Goal: Information Seeking & Learning: Learn about a topic

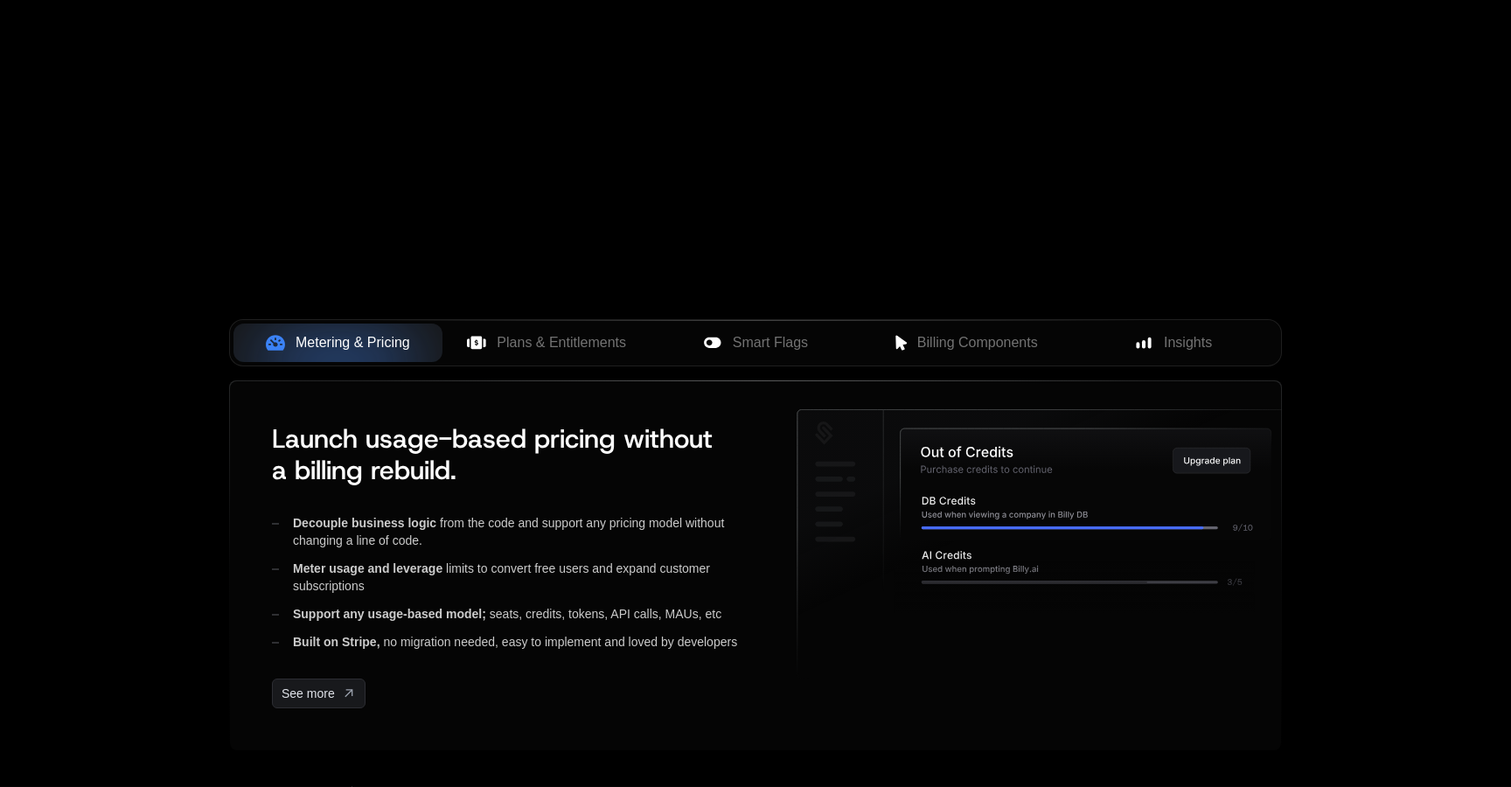
scroll to position [464, 0]
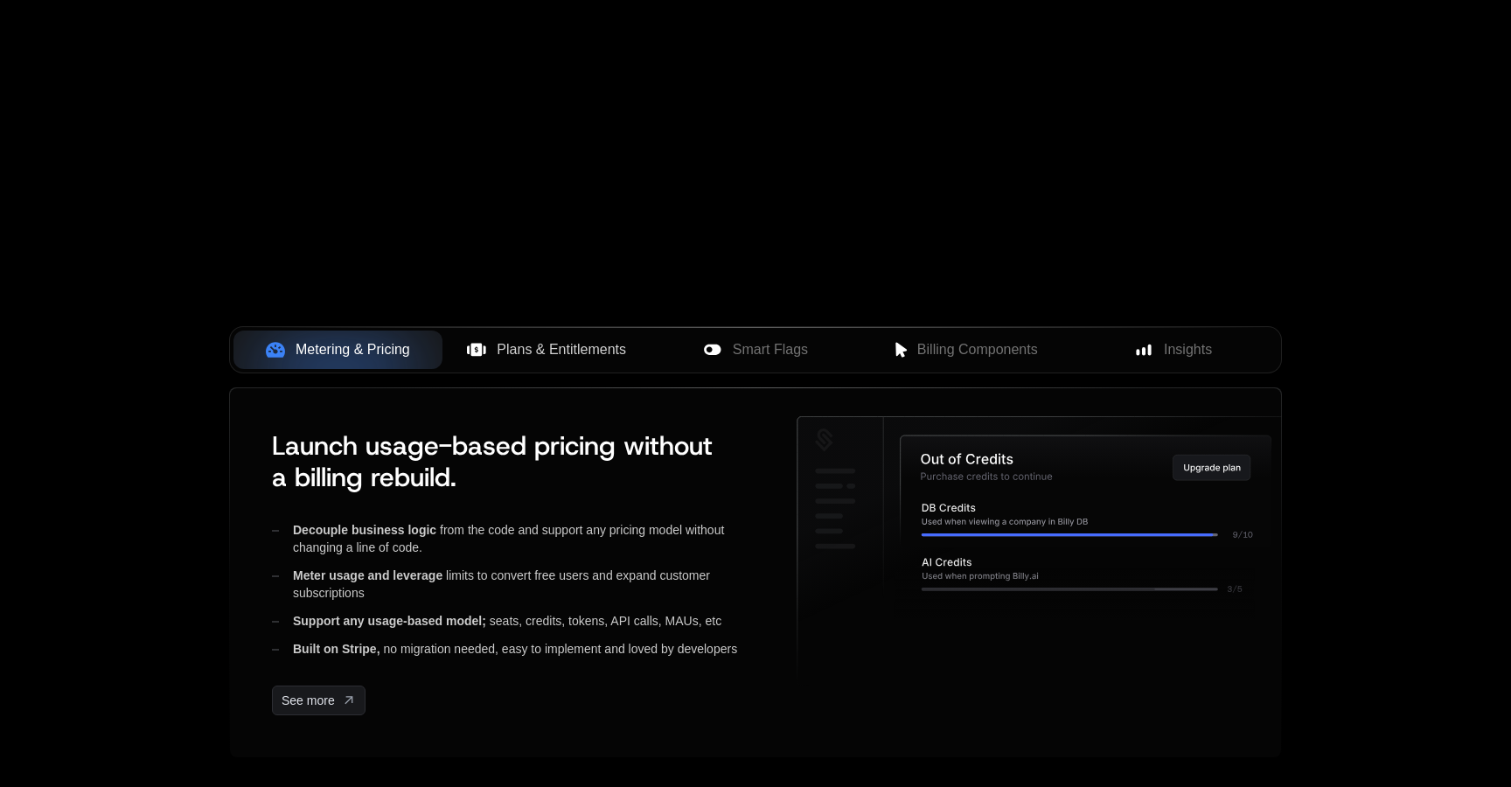
click at [583, 353] on span "Plans & Entitlements" at bounding box center [561, 349] width 129 height 21
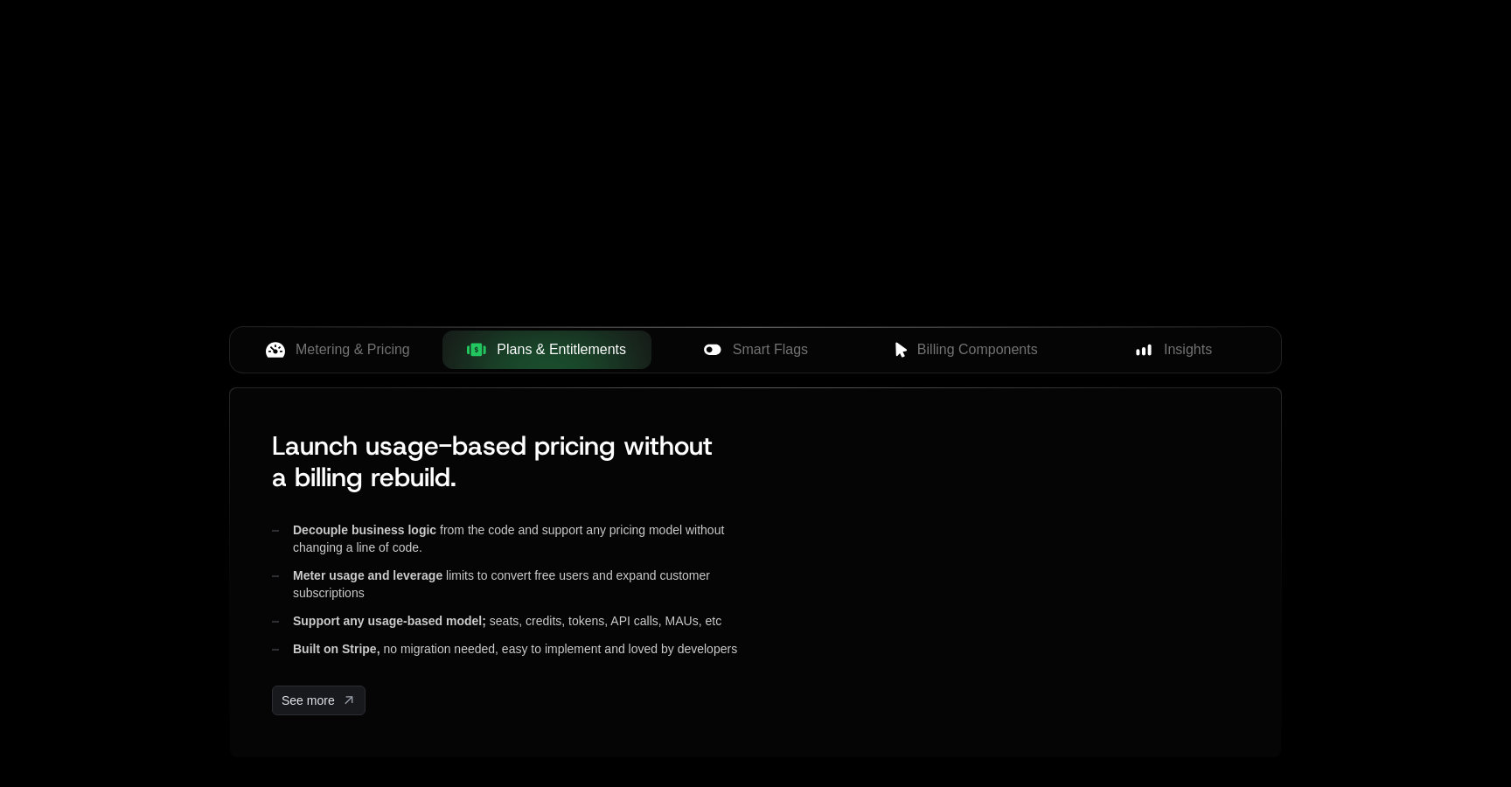
click at [743, 372] on div "Metering & Pricing Plans & Entitlements Smart Flags Billing Components Insights" at bounding box center [755, 349] width 1053 height 47
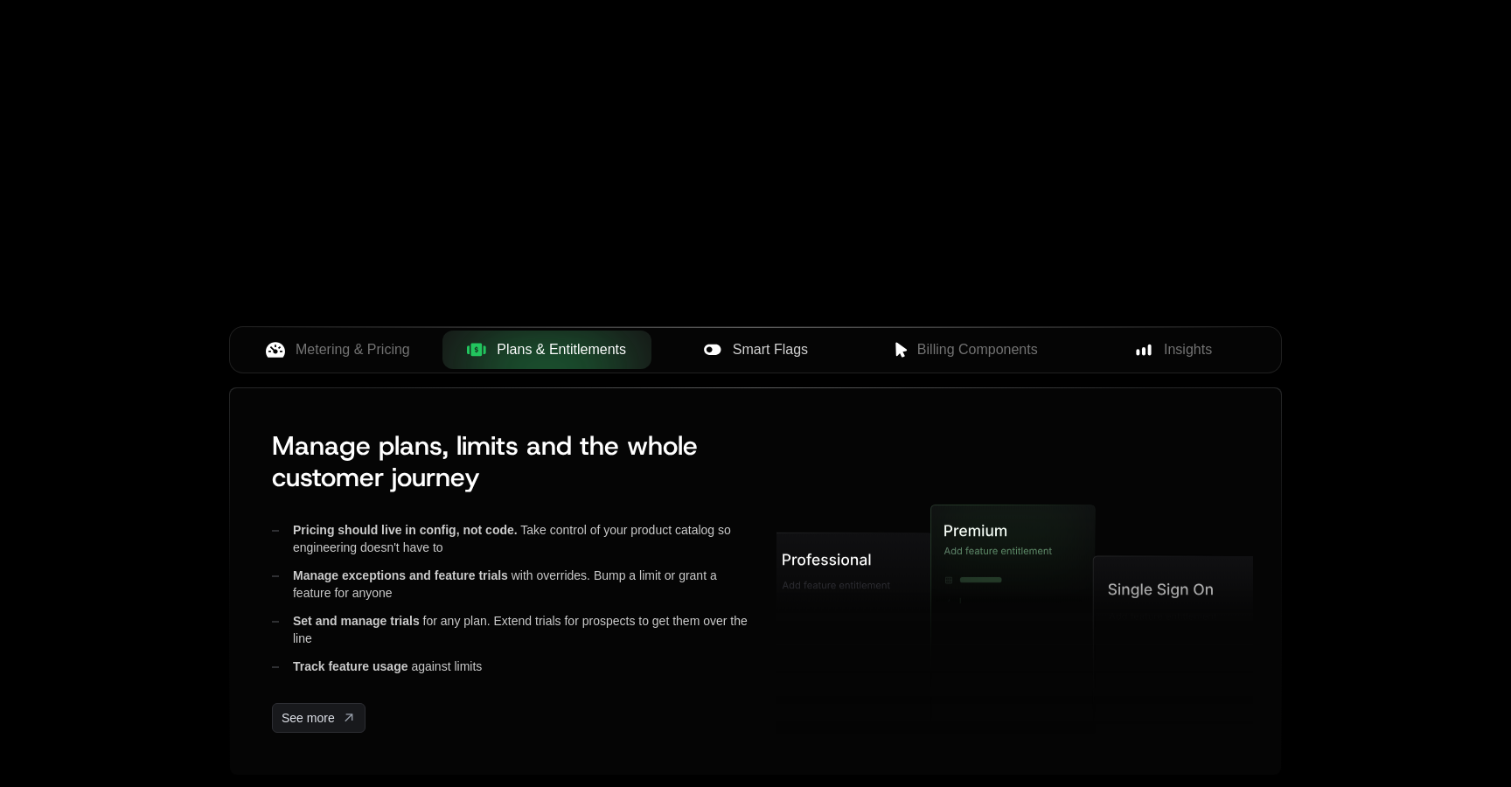
click at [766, 352] on span "Smart Flags" at bounding box center [770, 349] width 75 height 21
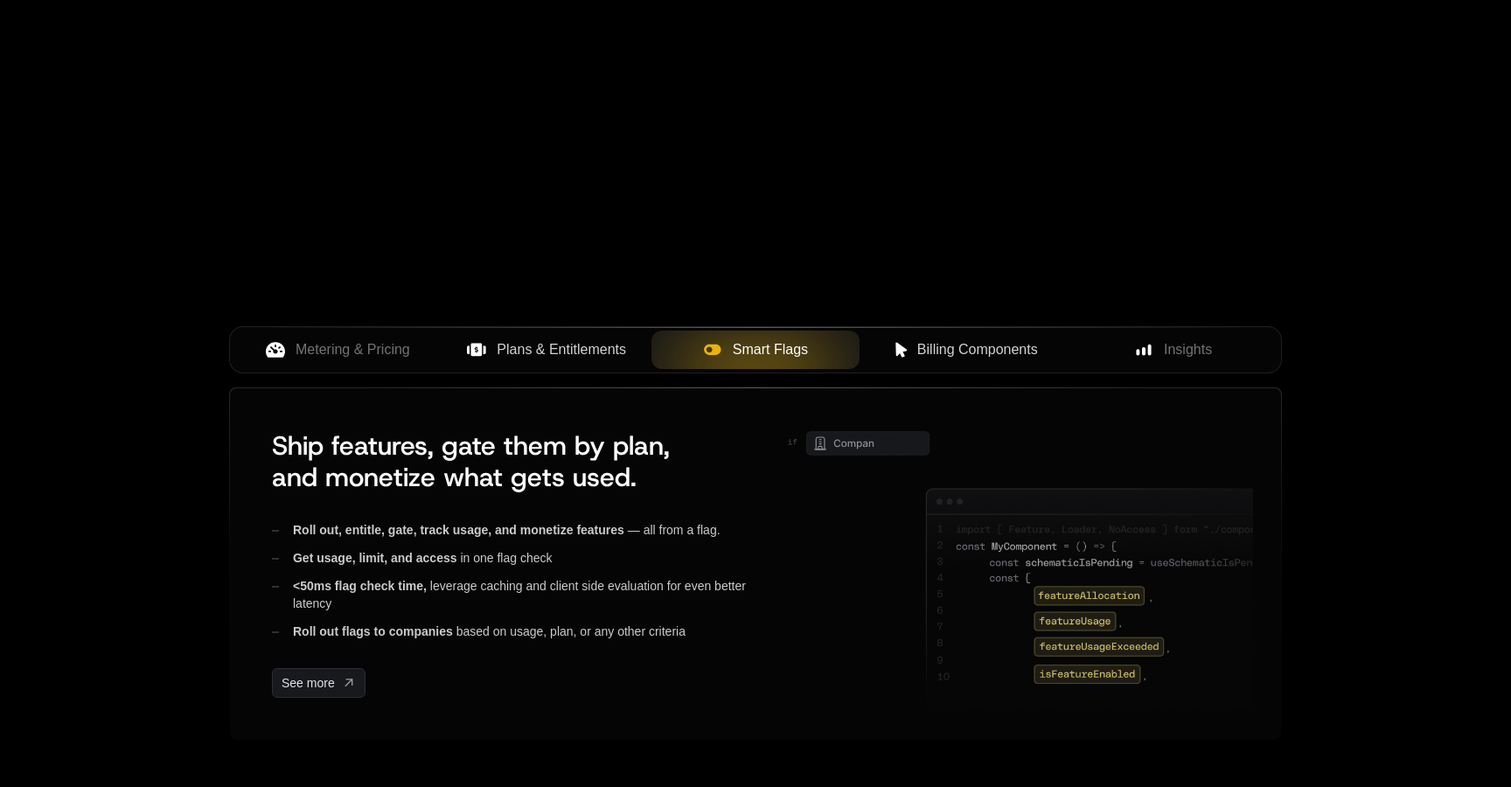
click at [894, 345] on icon at bounding box center [901, 350] width 16 height 16
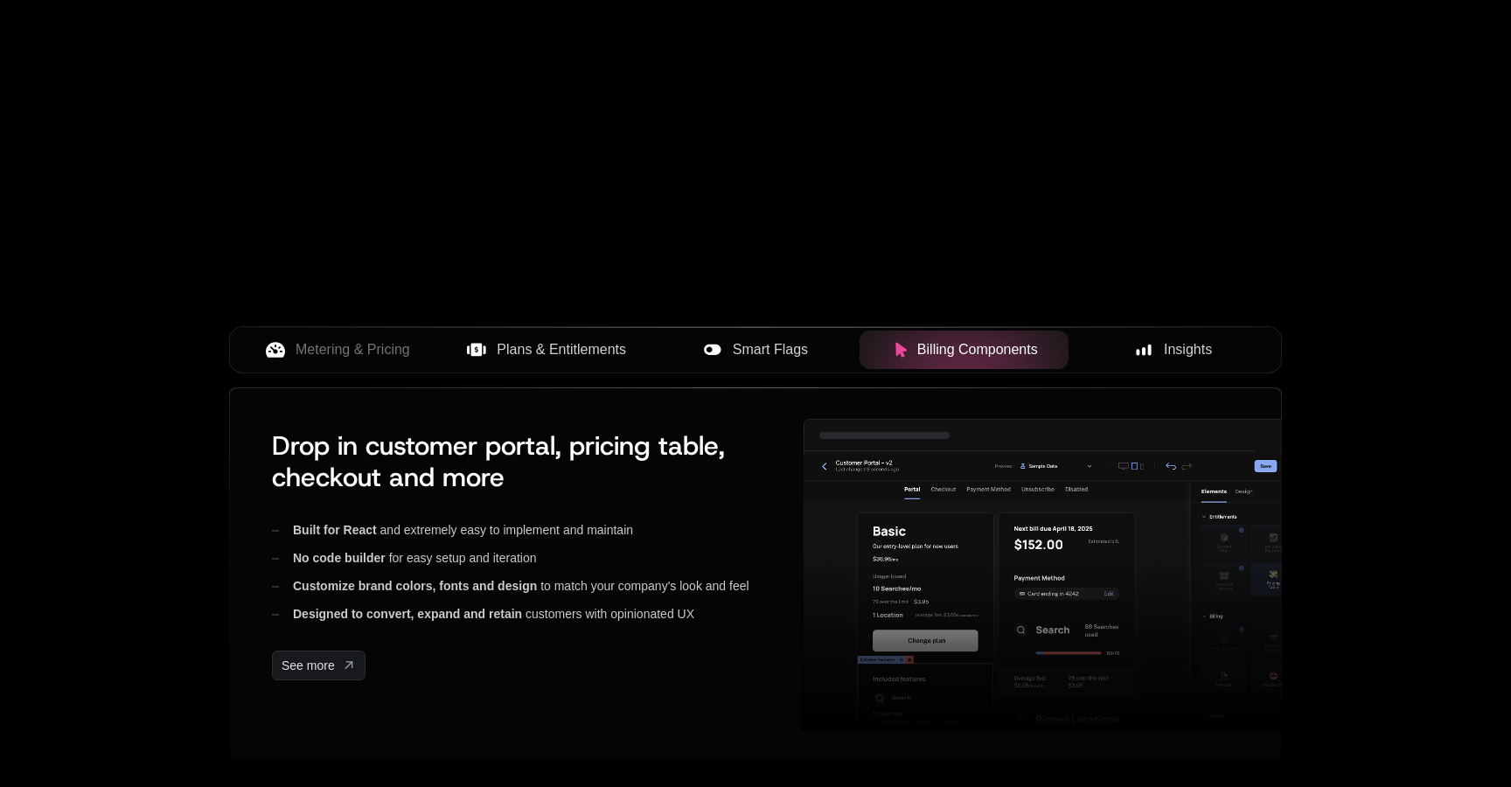
click at [1142, 351] on rect at bounding box center [1143, 351] width 3 height 8
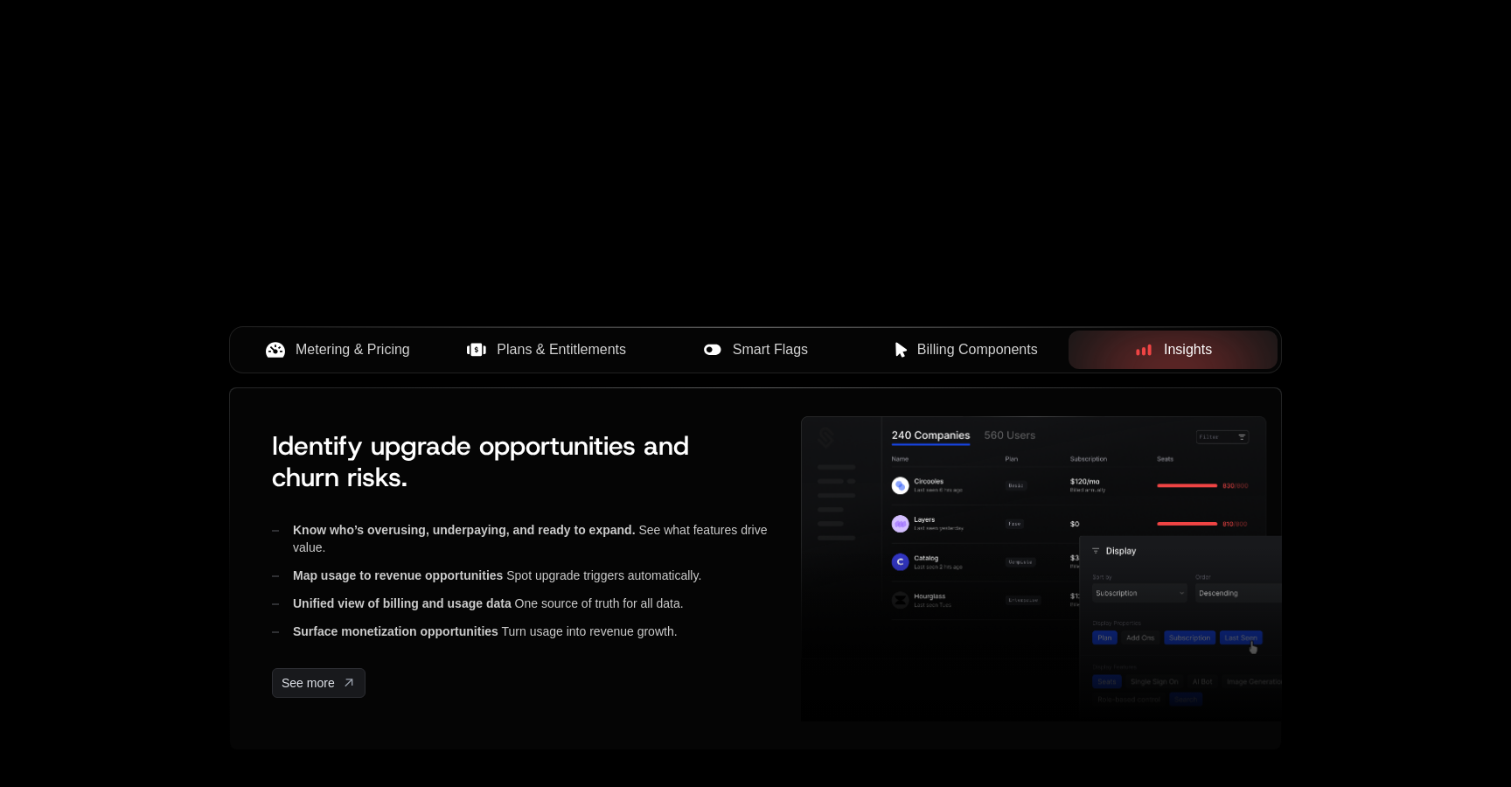
click at [355, 354] on span "Metering & Pricing" at bounding box center [353, 349] width 115 height 21
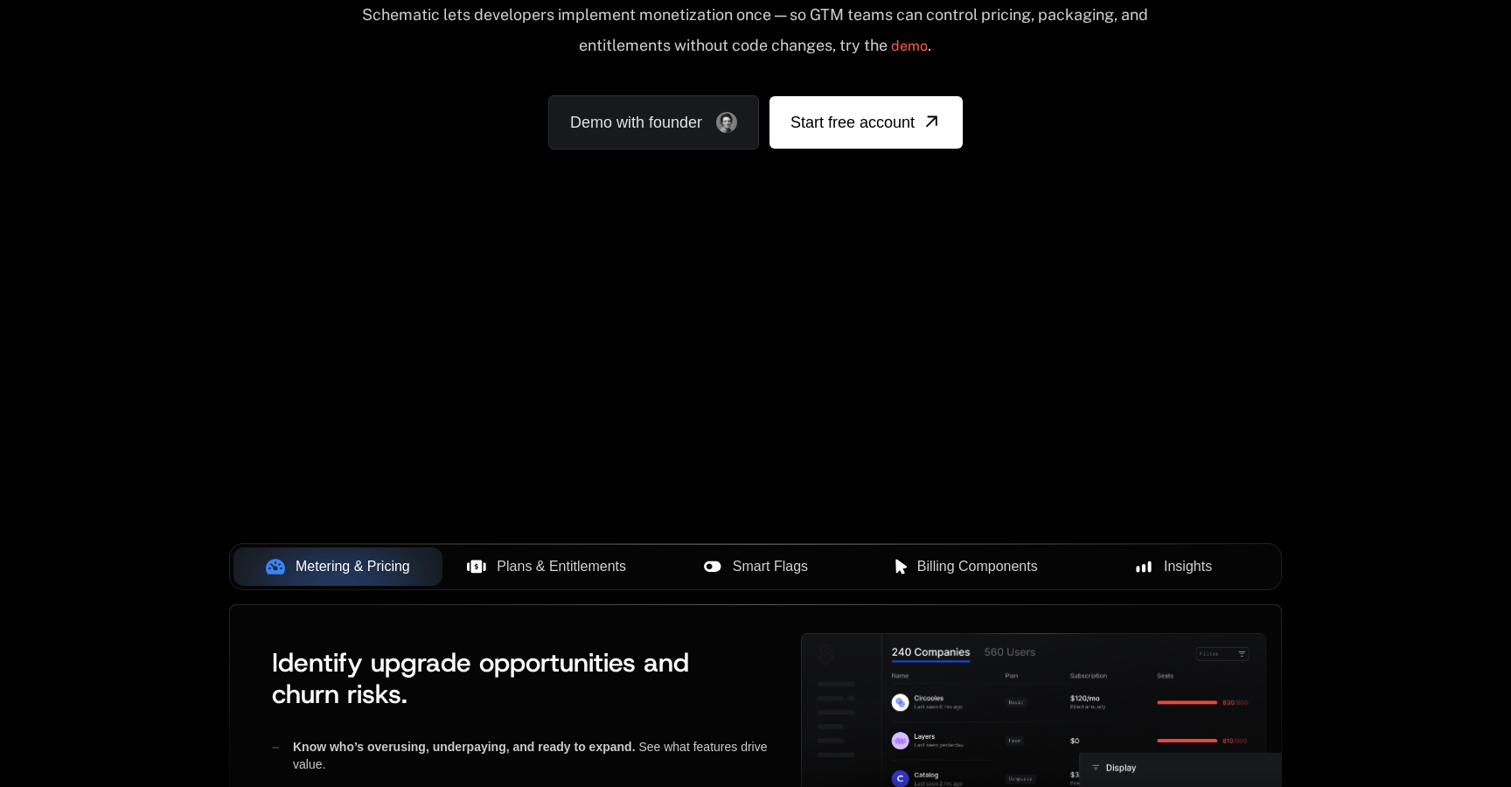
scroll to position [0, 0]
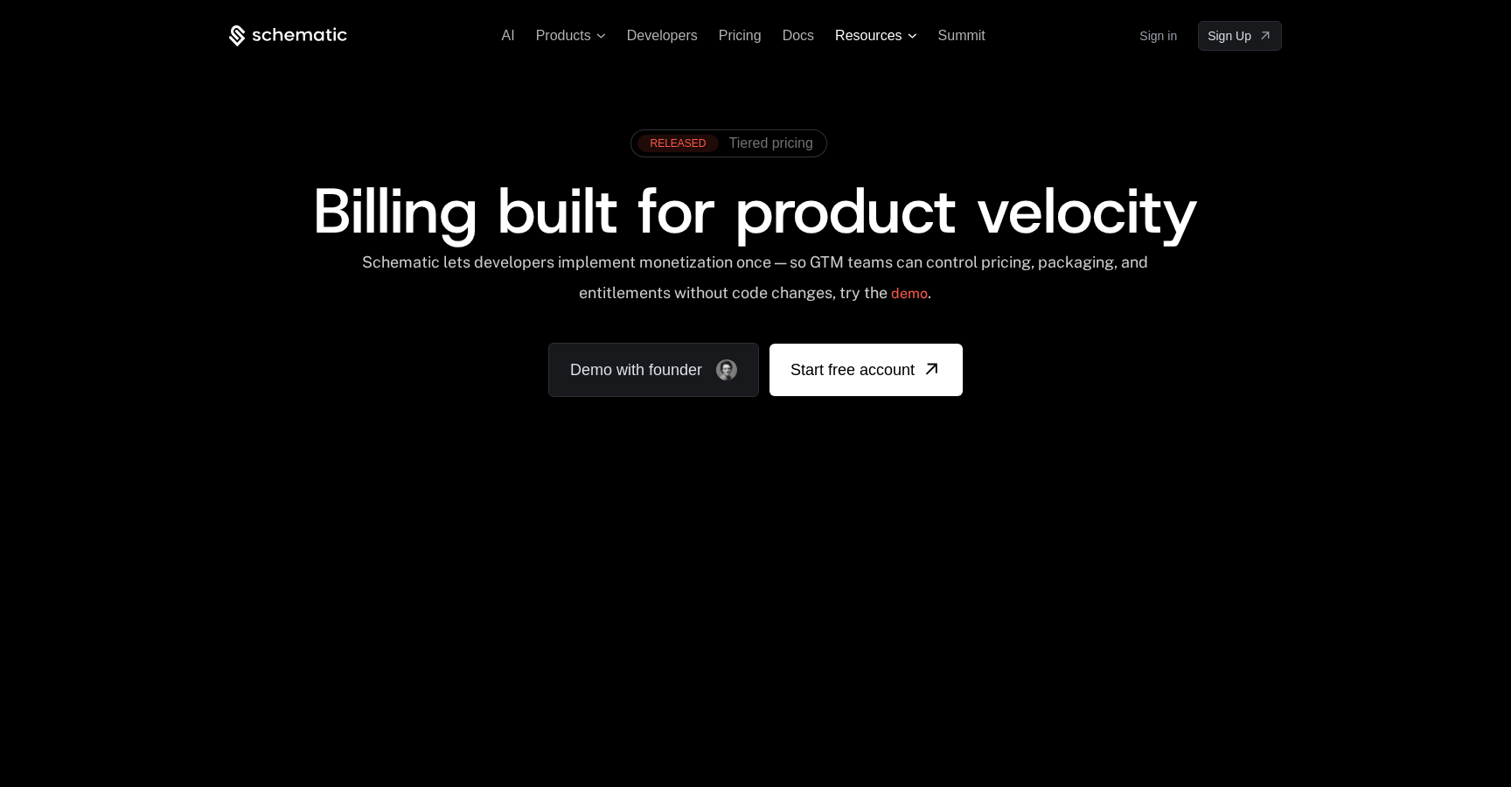
click at [876, 43] on span "Resources" at bounding box center [868, 36] width 66 height 16
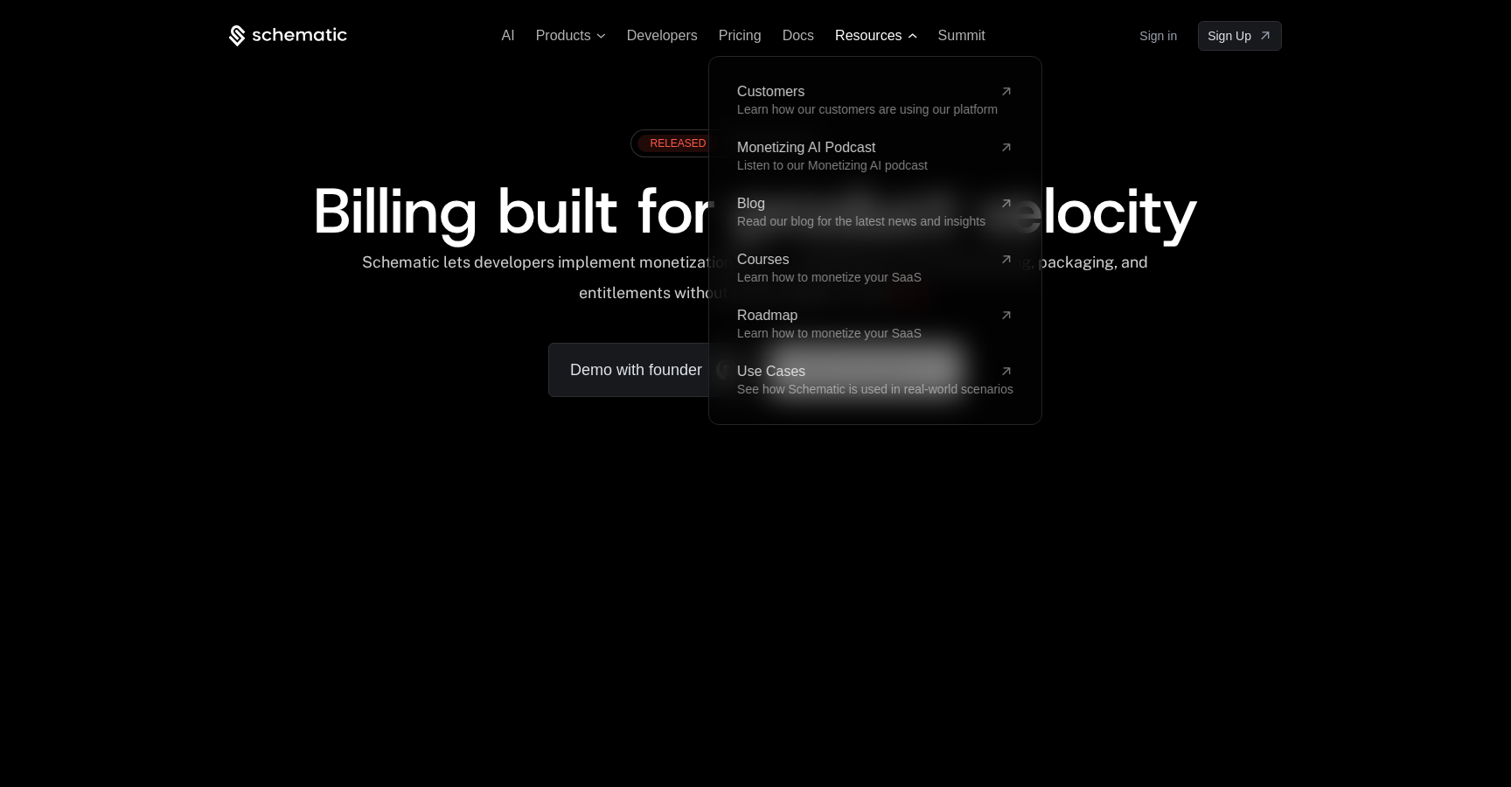
click at [876, 43] on span "Resources" at bounding box center [868, 36] width 66 height 16
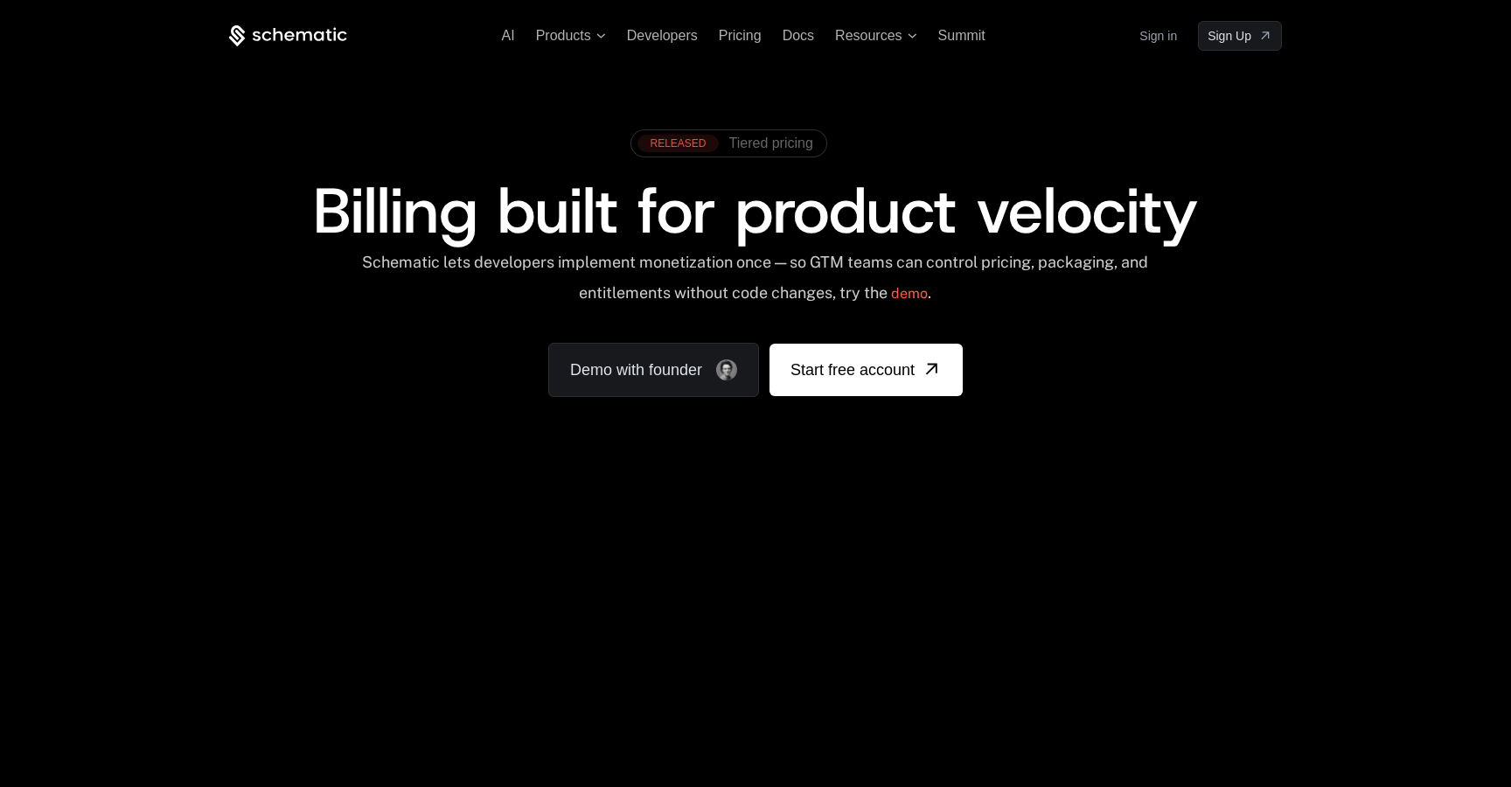
click at [793, 140] on span "Tiered pricing" at bounding box center [771, 144] width 84 height 16
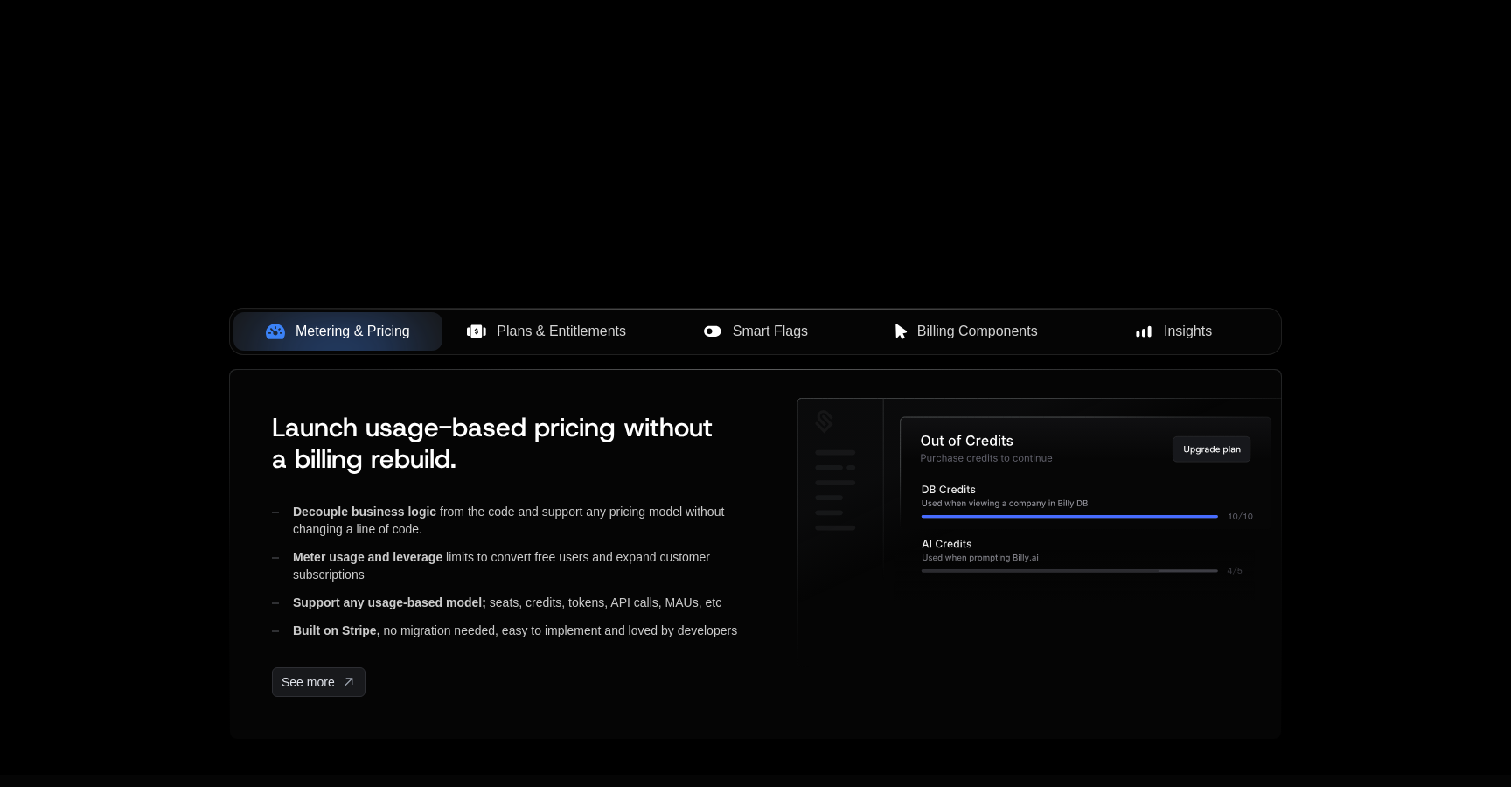
scroll to position [484, 0]
click at [542, 324] on span "Plans & Entitlements" at bounding box center [561, 329] width 129 height 21
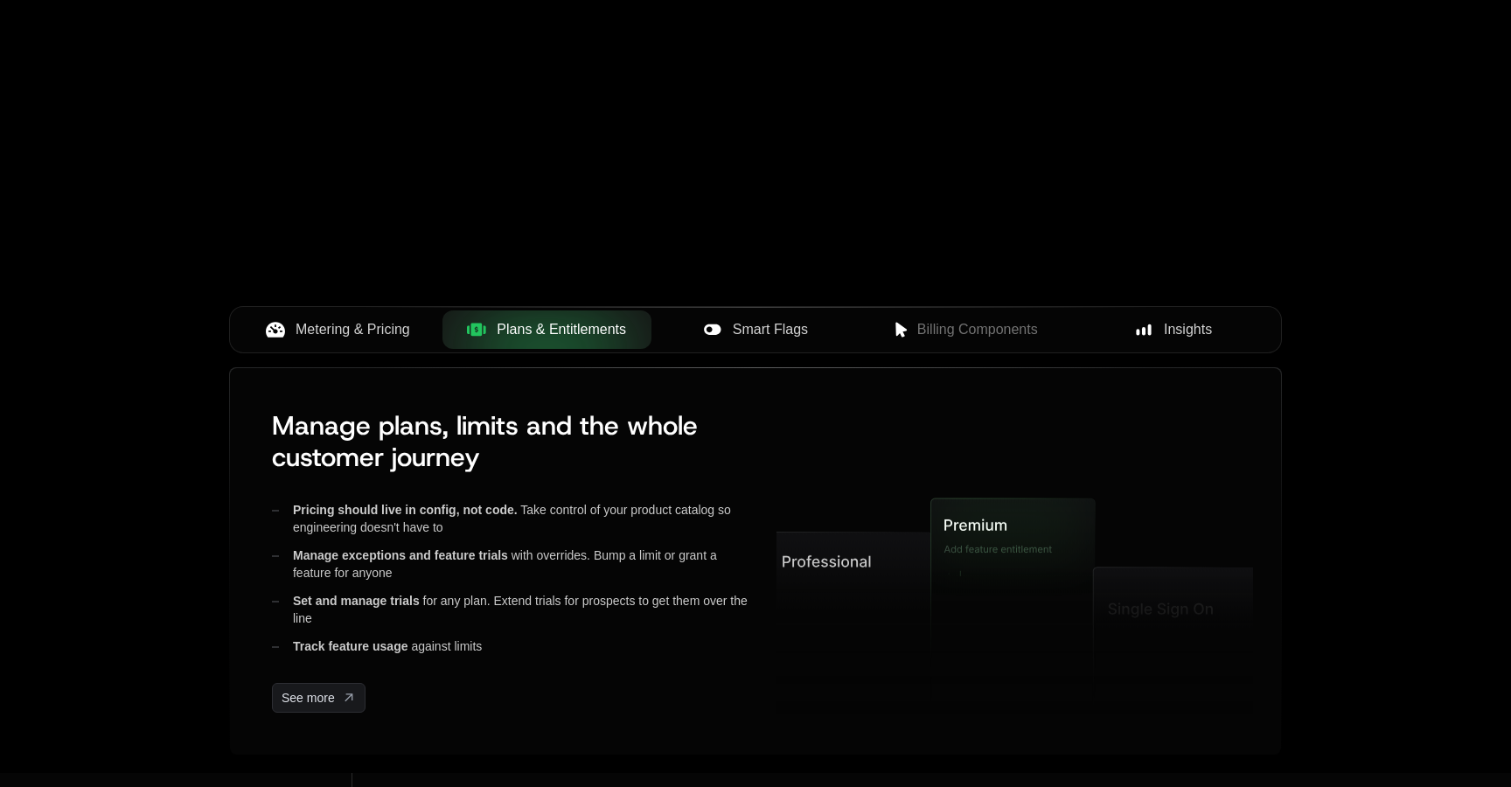
click at [777, 335] on span "Smart Flags" at bounding box center [770, 329] width 75 height 21
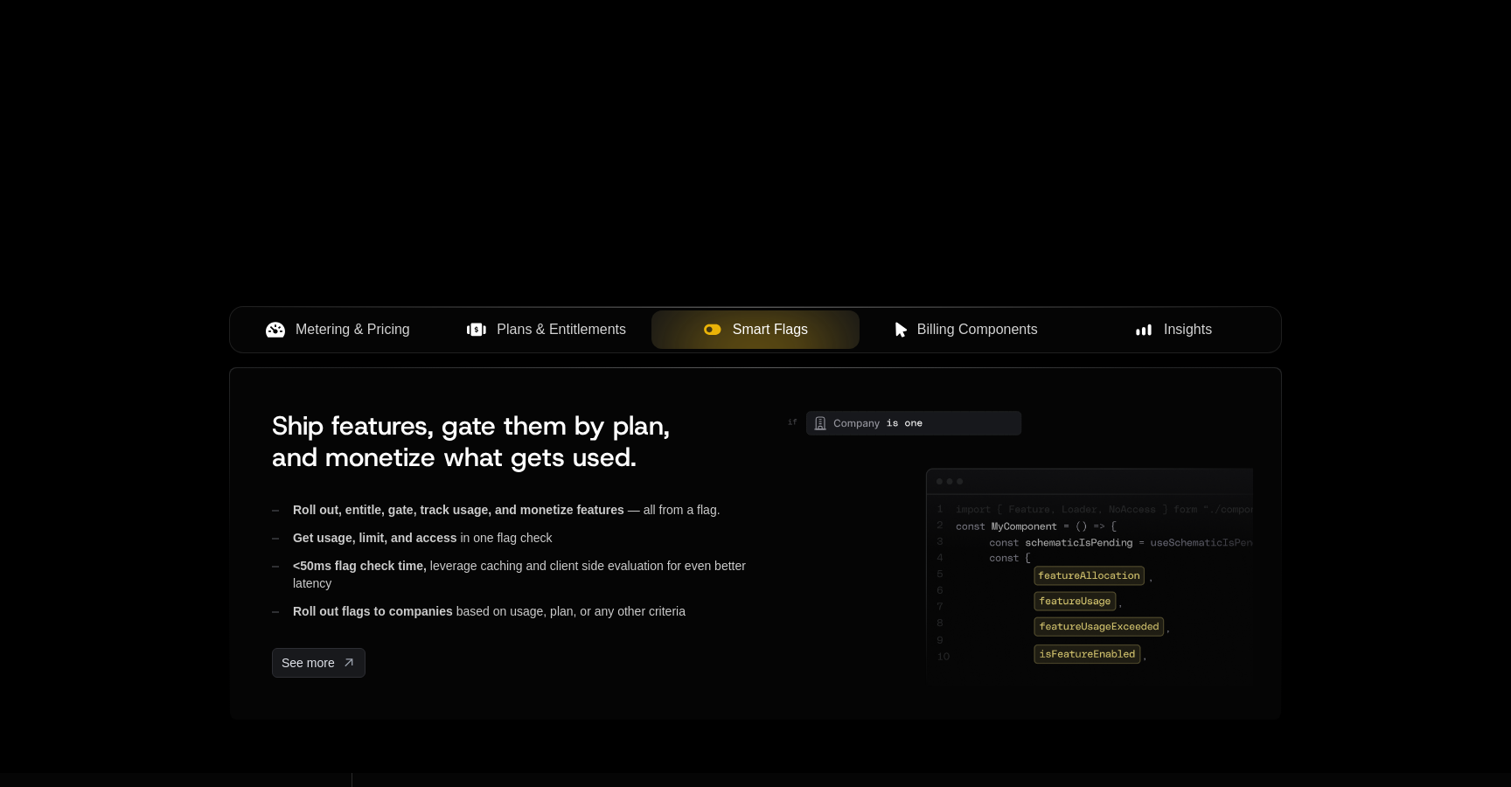
click at [958, 335] on span "Billing Components" at bounding box center [977, 329] width 121 height 21
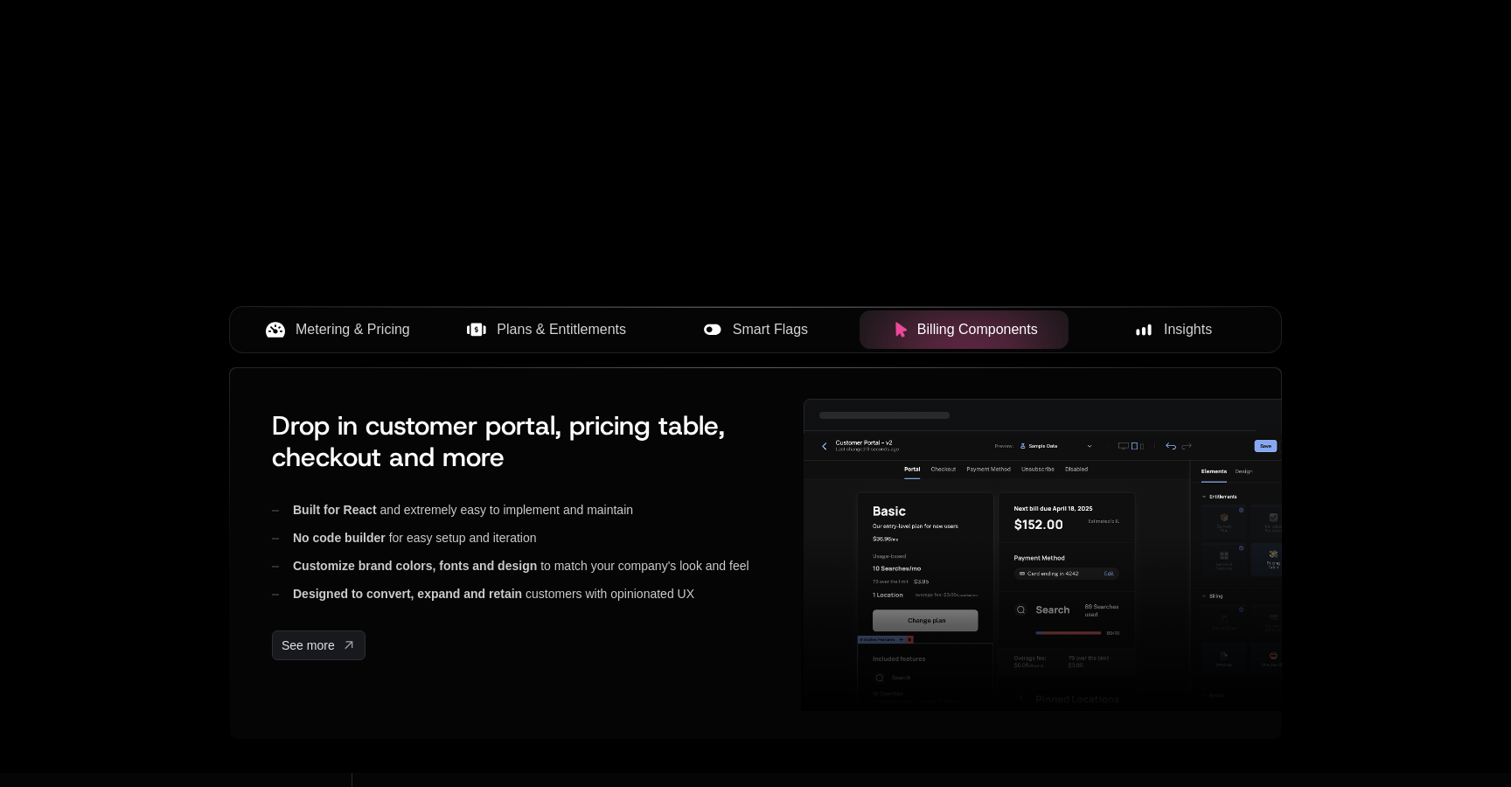
click at [1204, 324] on span "Insights" at bounding box center [1188, 329] width 48 height 21
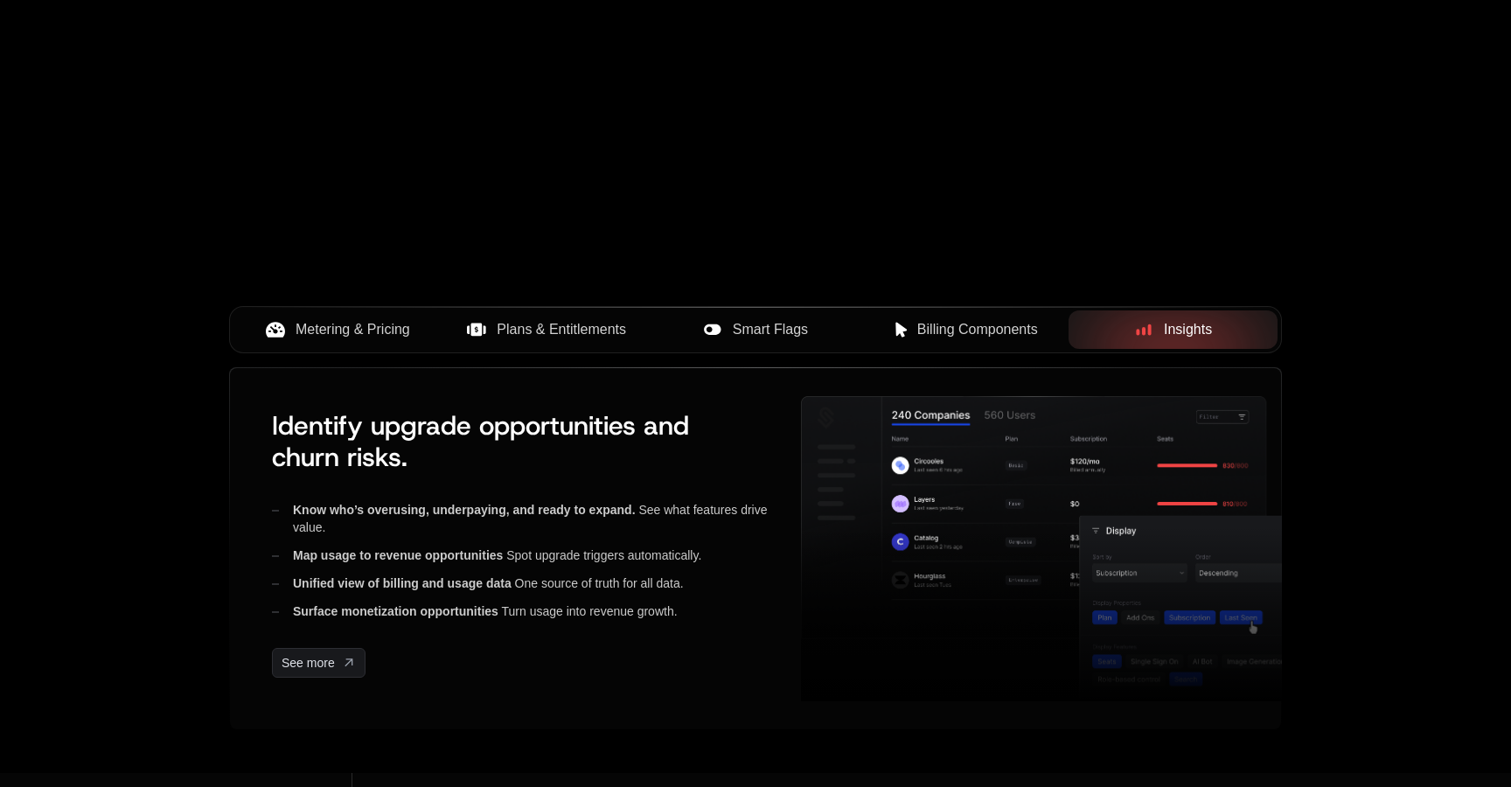
click at [382, 333] on span "Metering & Pricing" at bounding box center [353, 329] width 115 height 21
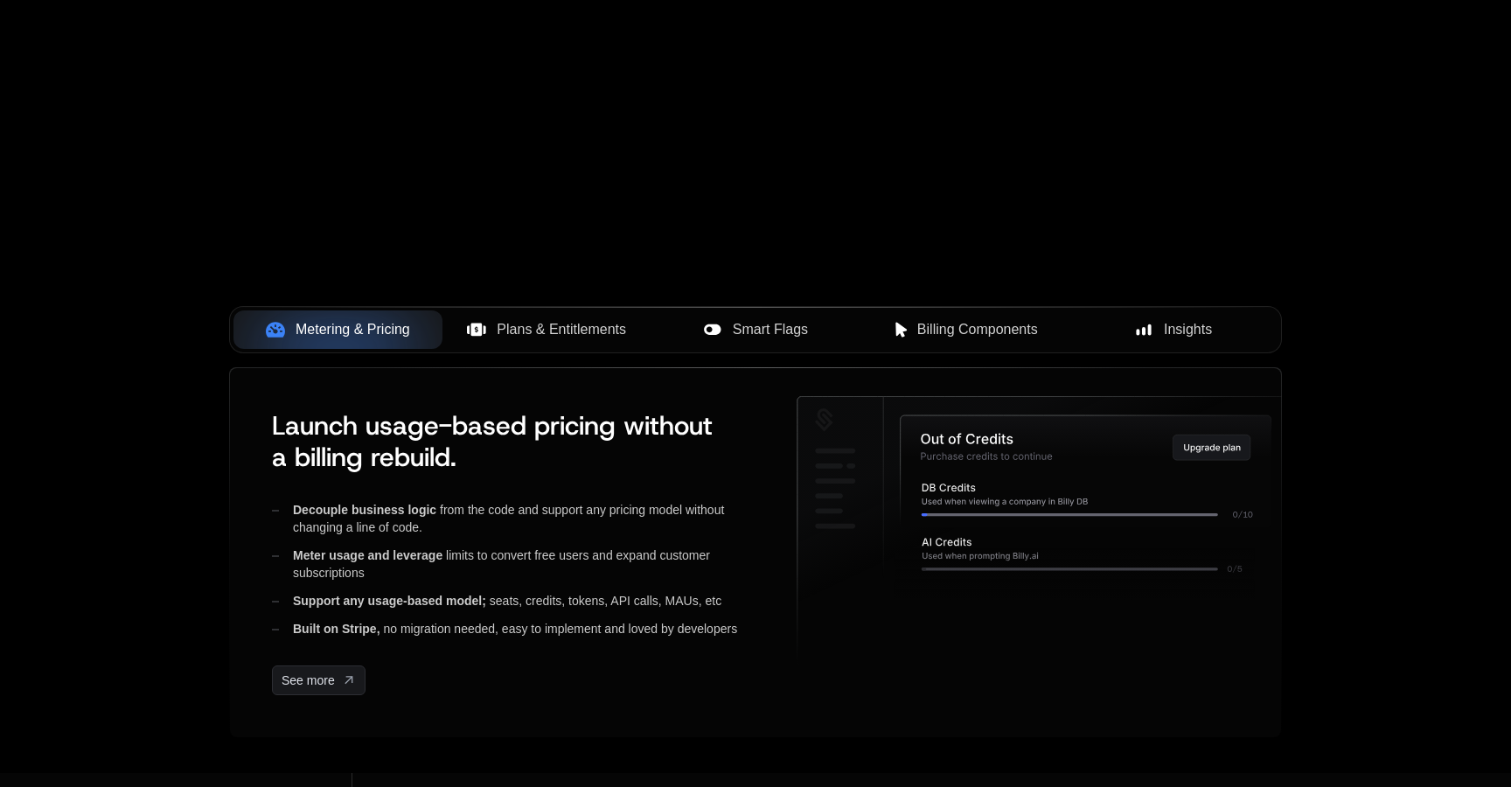
click at [526, 338] on span "Plans & Entitlements" at bounding box center [561, 329] width 129 height 21
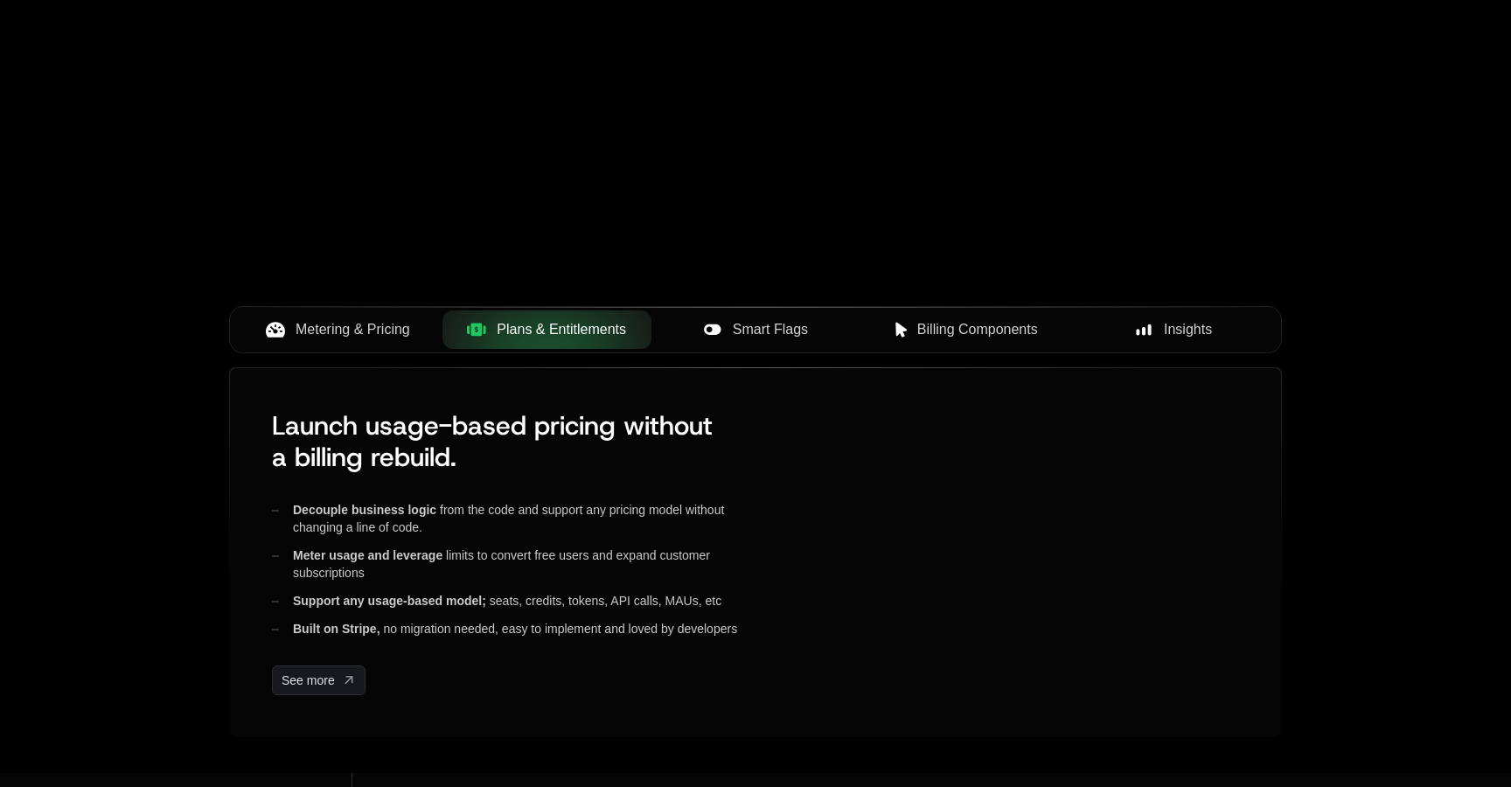
click at [691, 330] on div "Smart Flags" at bounding box center [755, 329] width 181 height 21
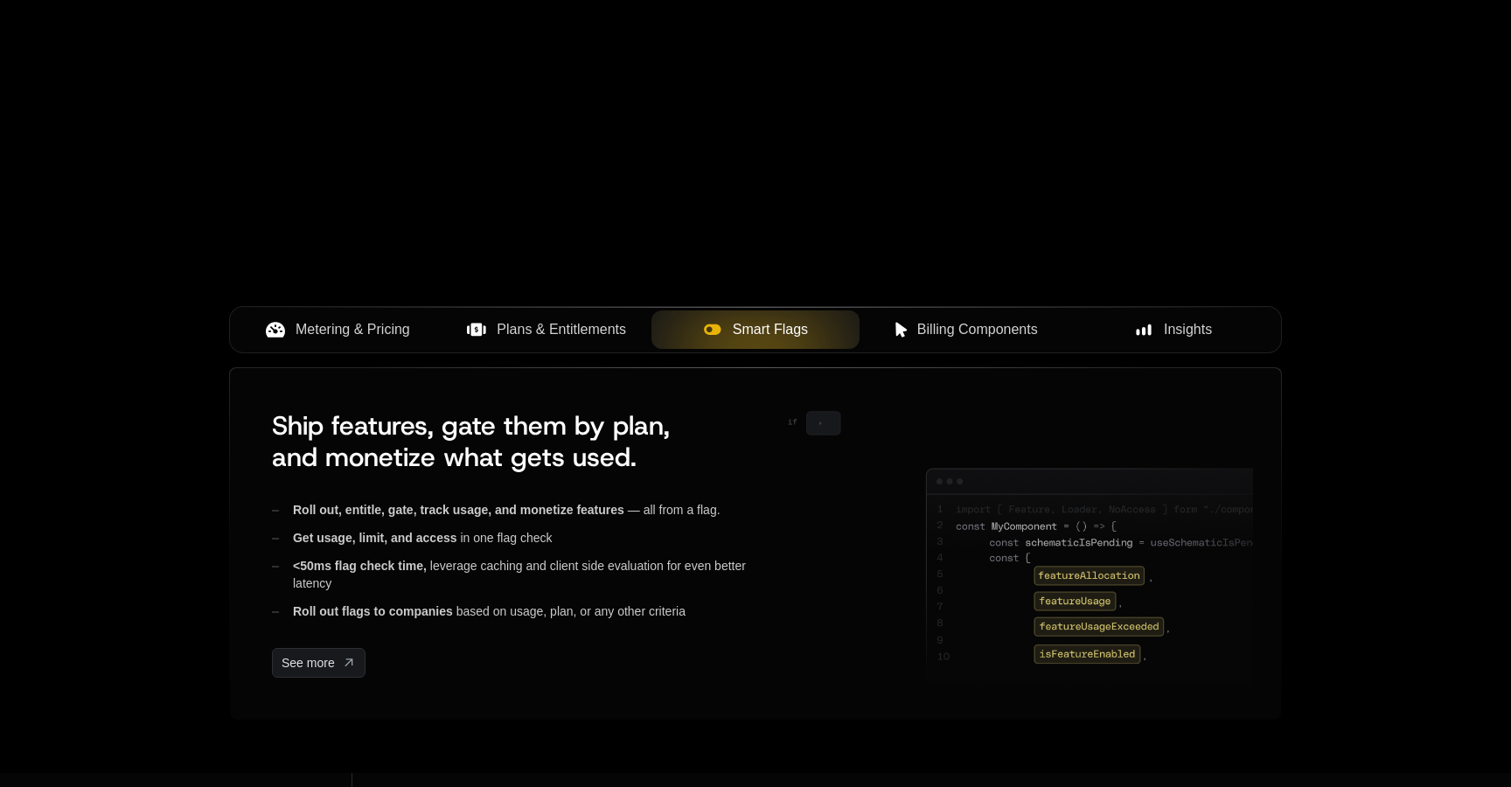
click at [979, 342] on button "Billing Components" at bounding box center [964, 329] width 209 height 38
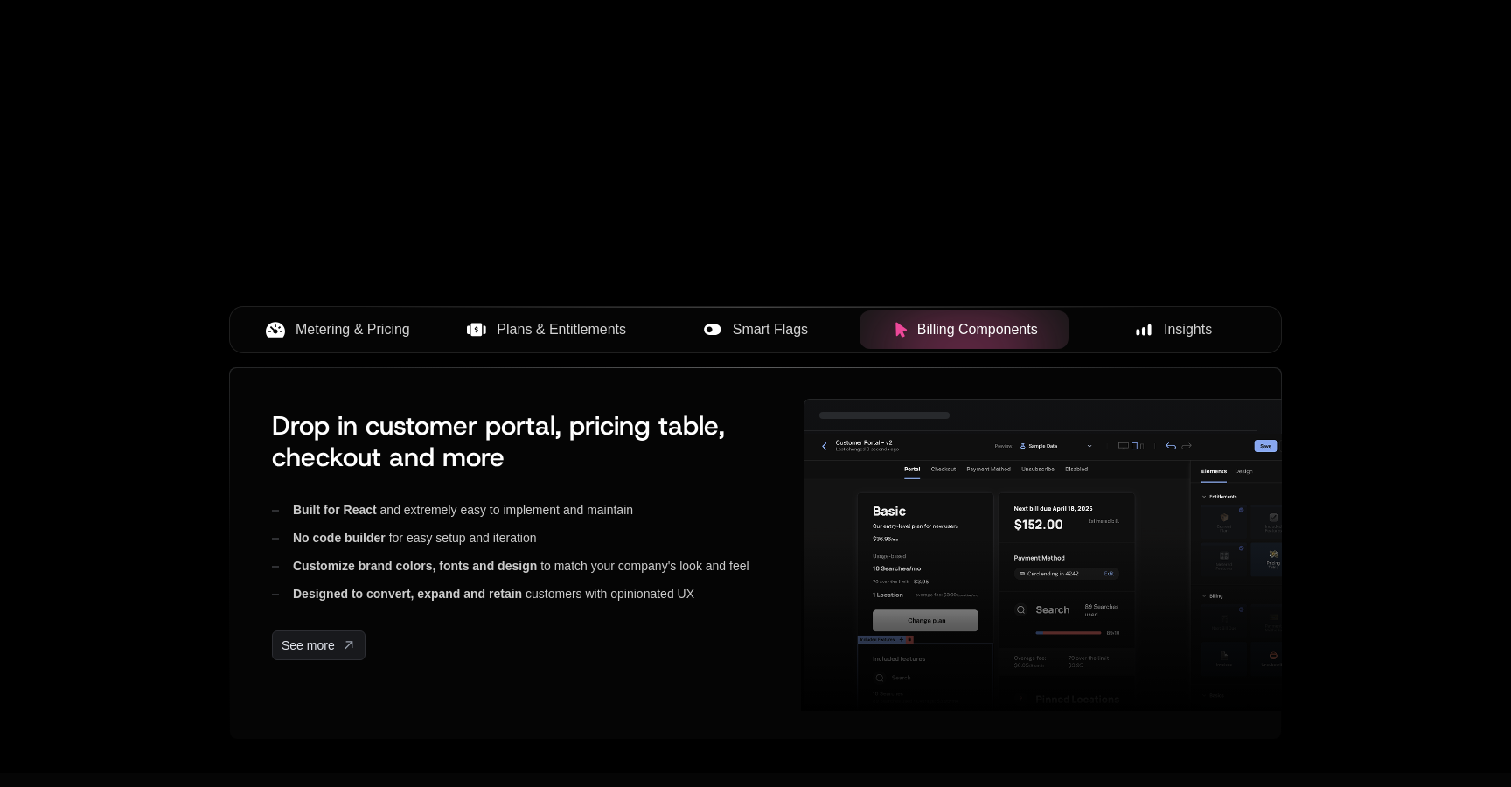
click at [1182, 330] on span "Insights" at bounding box center [1188, 329] width 48 height 21
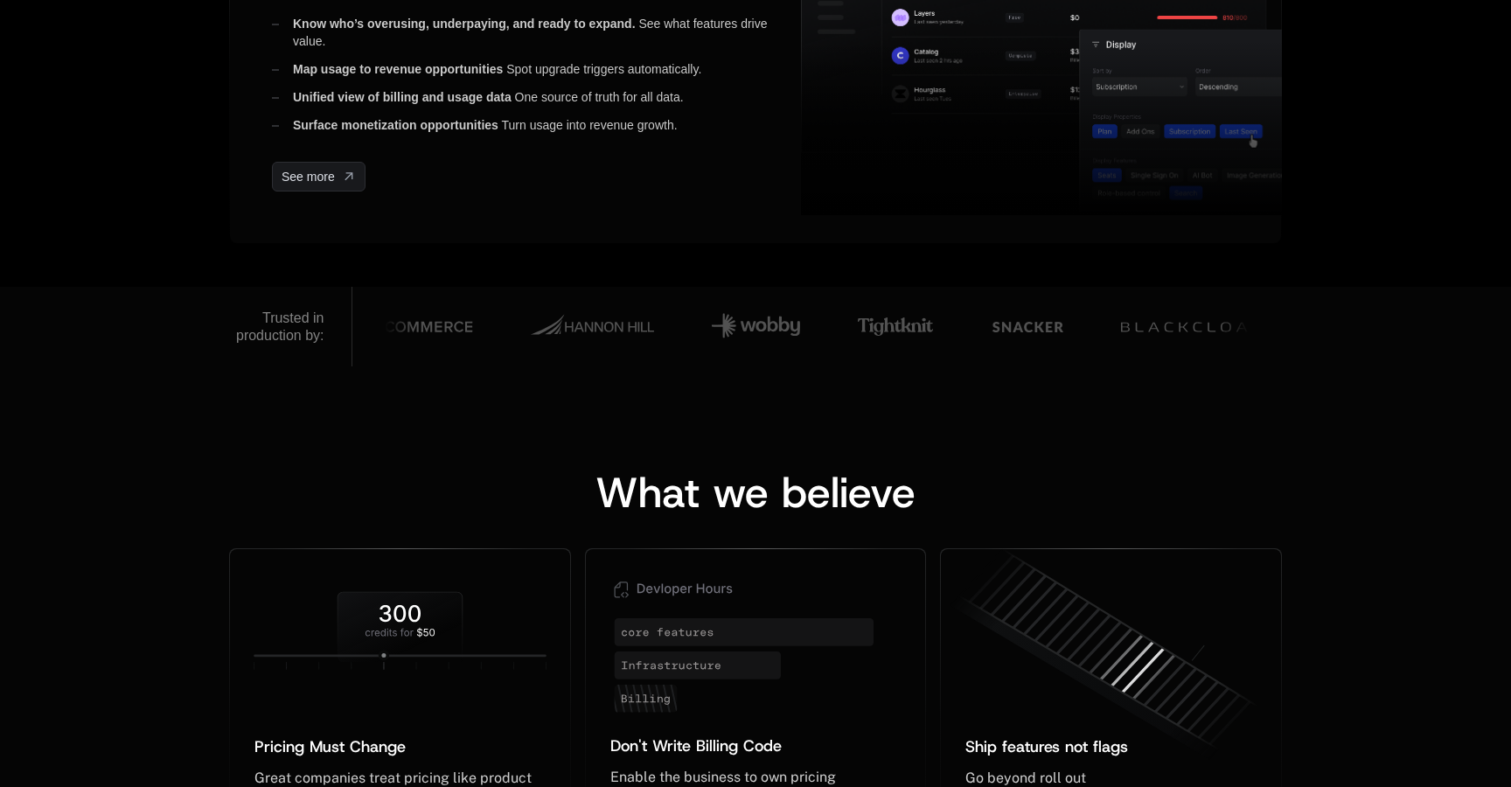
scroll to position [979, 0]
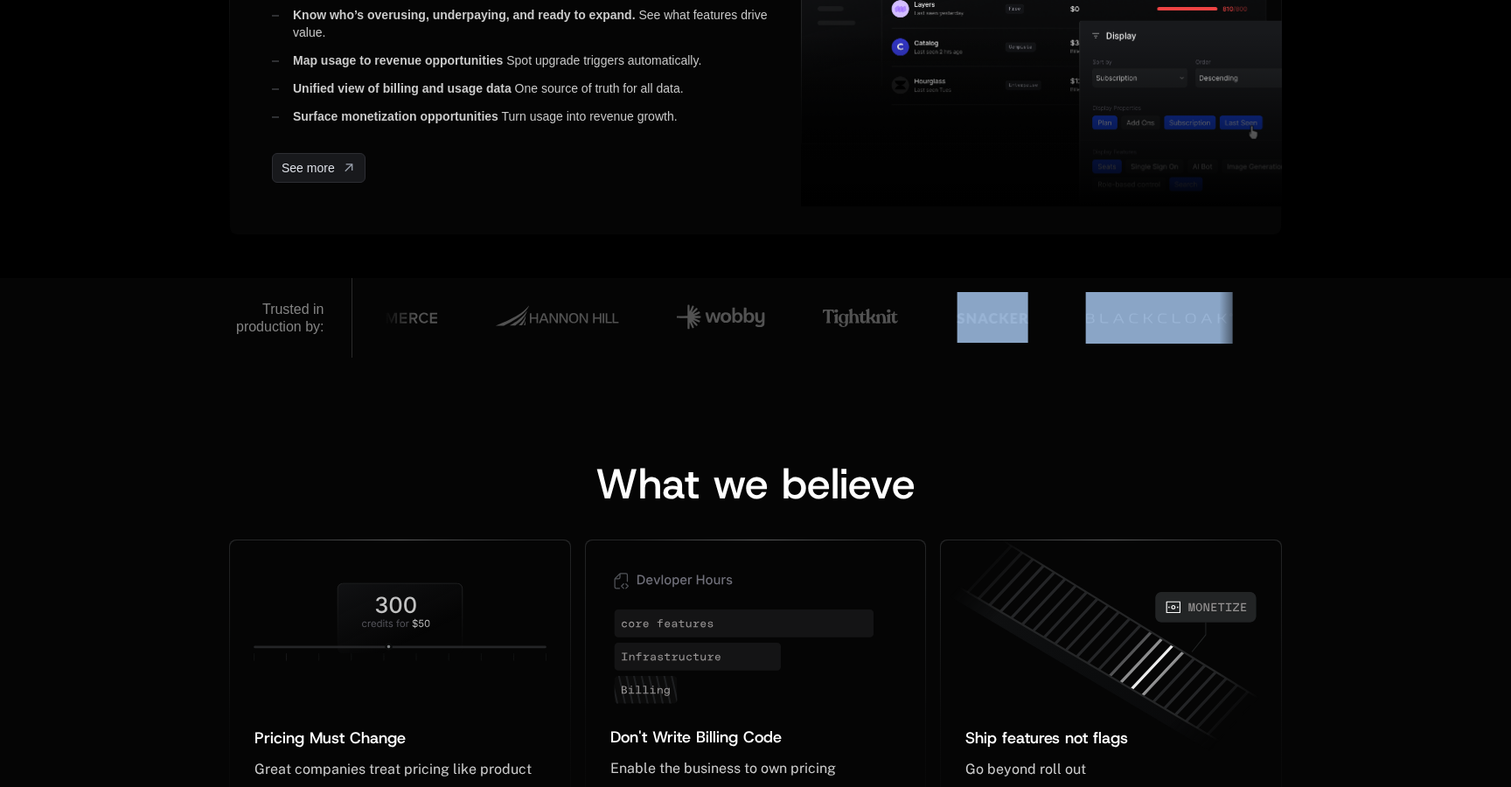
drag, startPoint x: 1118, startPoint y: 344, endPoint x: 1001, endPoint y: 292, distance: 128.0
click at [1001, 292] on div at bounding box center [793, 318] width 3307 height 66
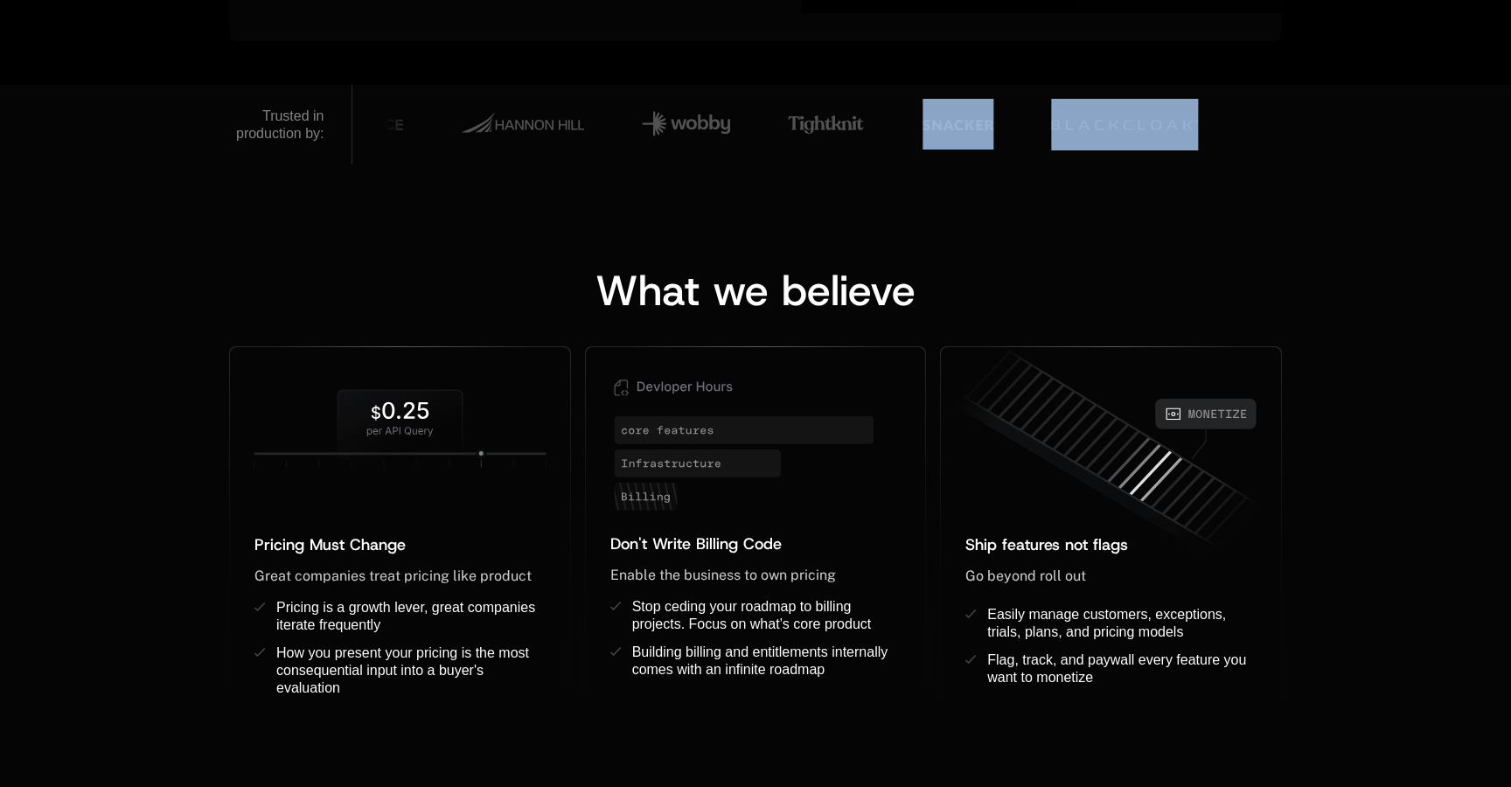
scroll to position [1206, 0]
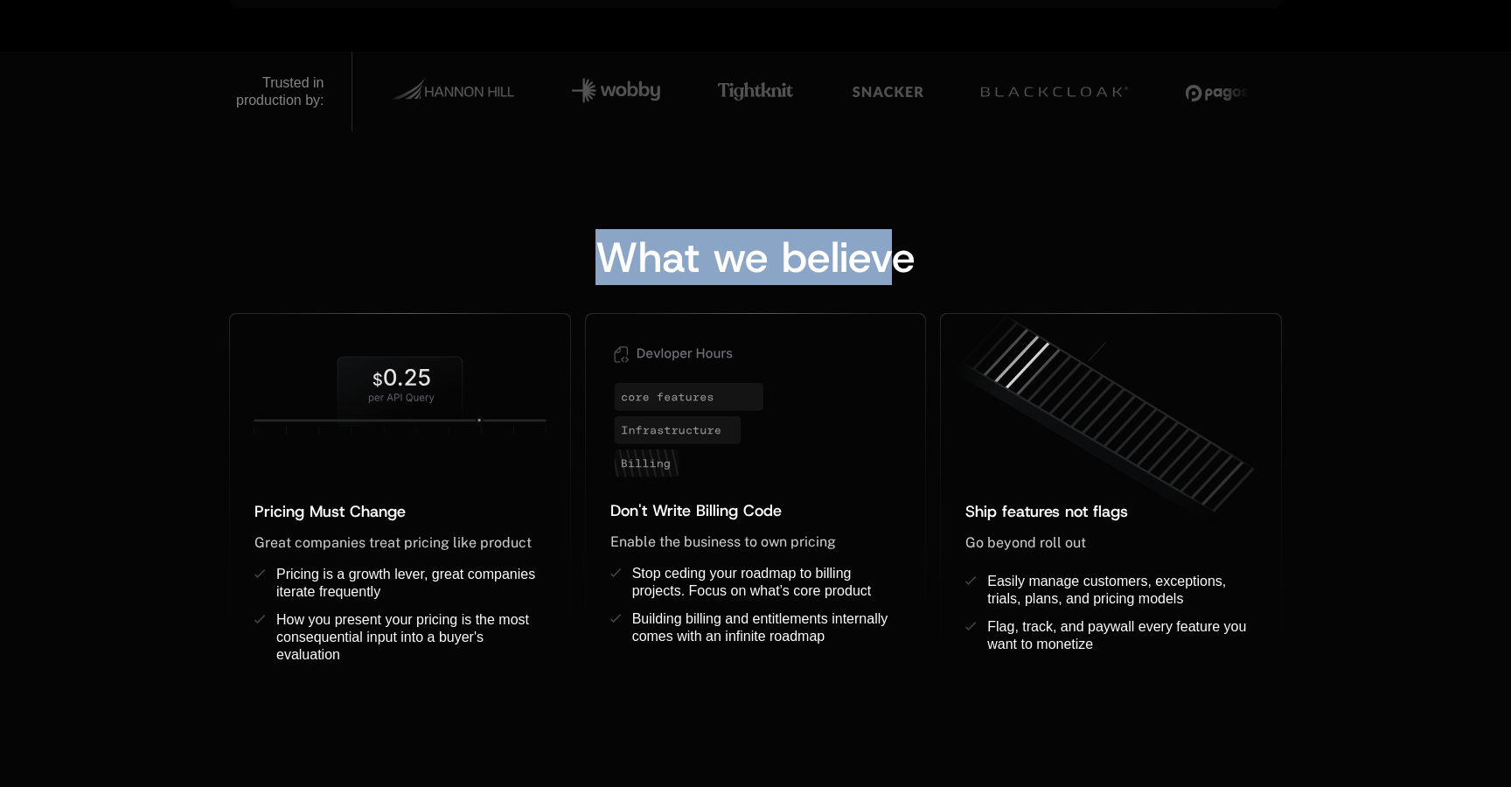
drag, startPoint x: 603, startPoint y: 254, endPoint x: 898, endPoint y: 274, distance: 296.2
click at [896, 274] on span "What we believe" at bounding box center [756, 257] width 320 height 56
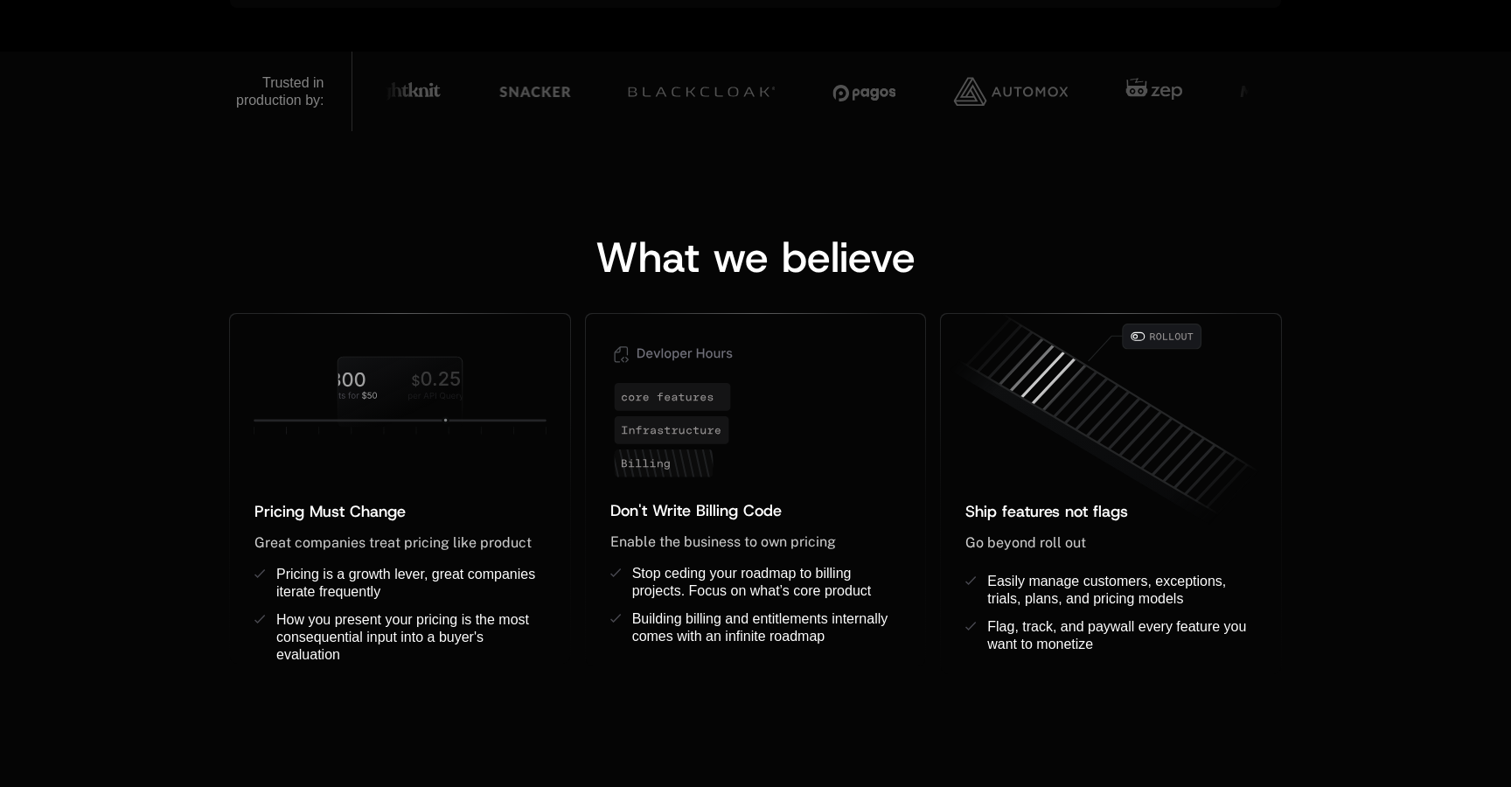
click at [899, 265] on span "What we believe" at bounding box center [756, 257] width 320 height 56
drag, startPoint x: 812, startPoint y: 359, endPoint x: 879, endPoint y: 314, distance: 80.8
click at [879, 314] on icon at bounding box center [756, 406] width 340 height 185
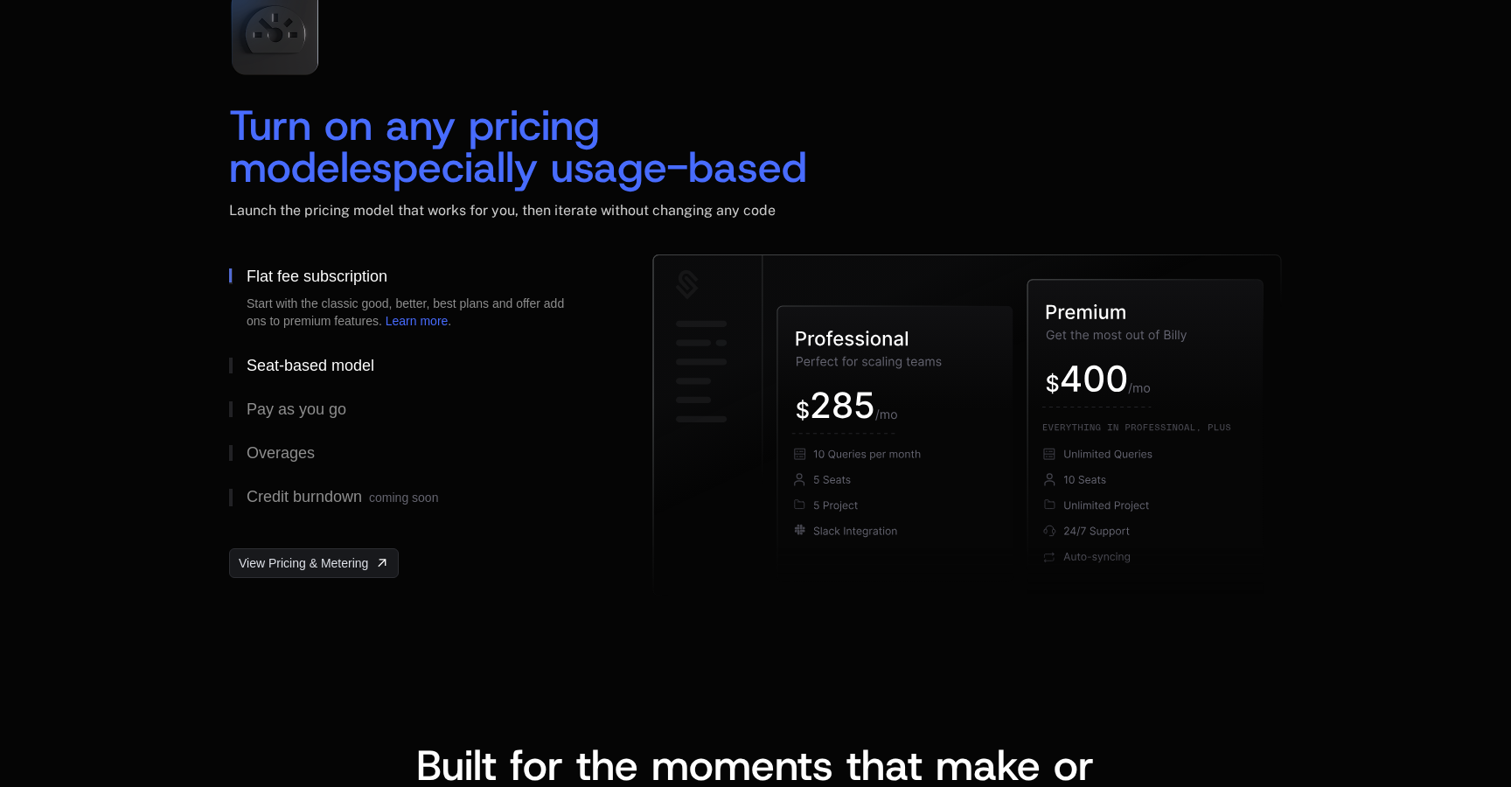
scroll to position [2598, 0]
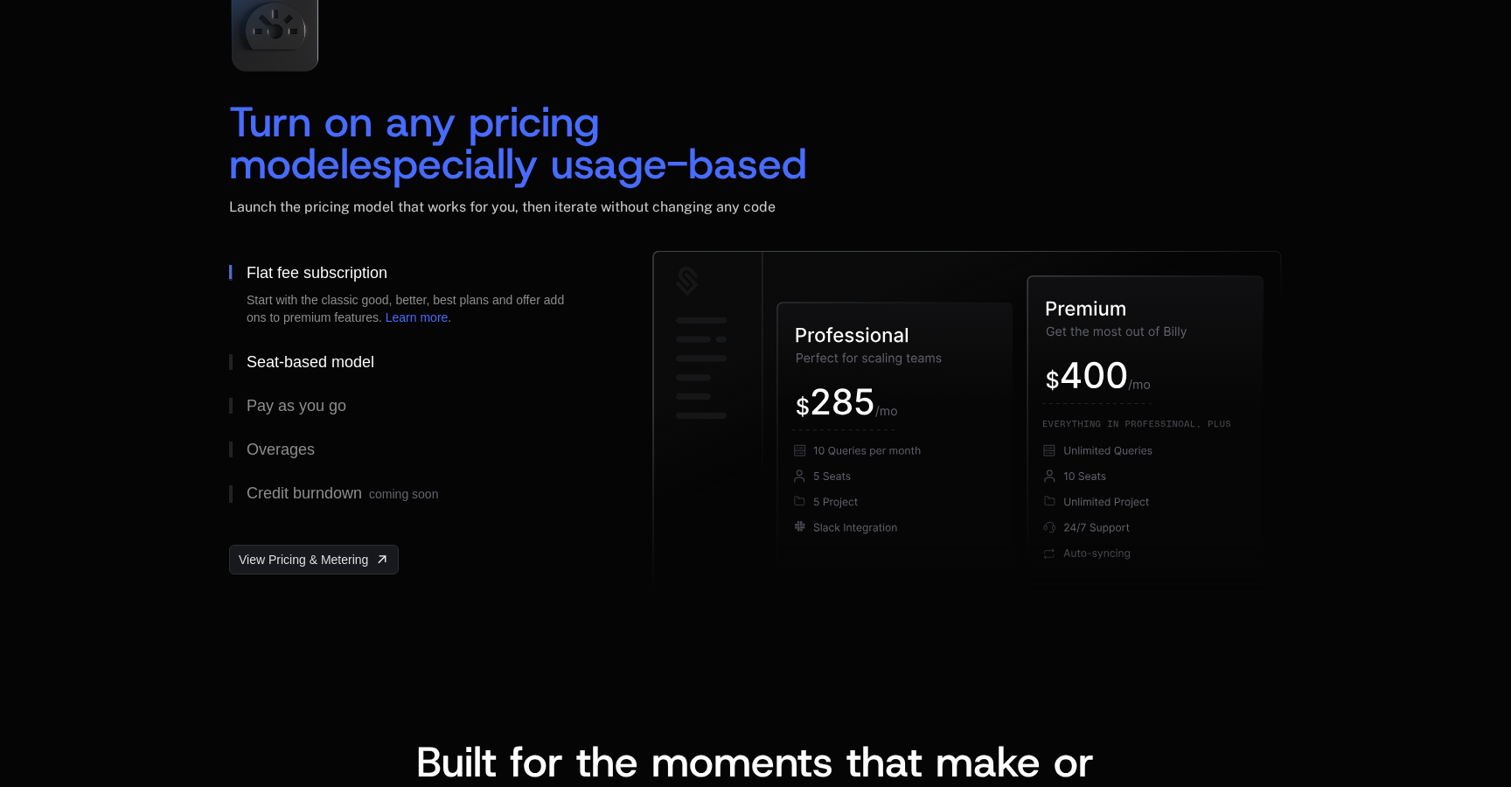
click at [321, 358] on div "Seat-based model" at bounding box center [311, 362] width 128 height 16
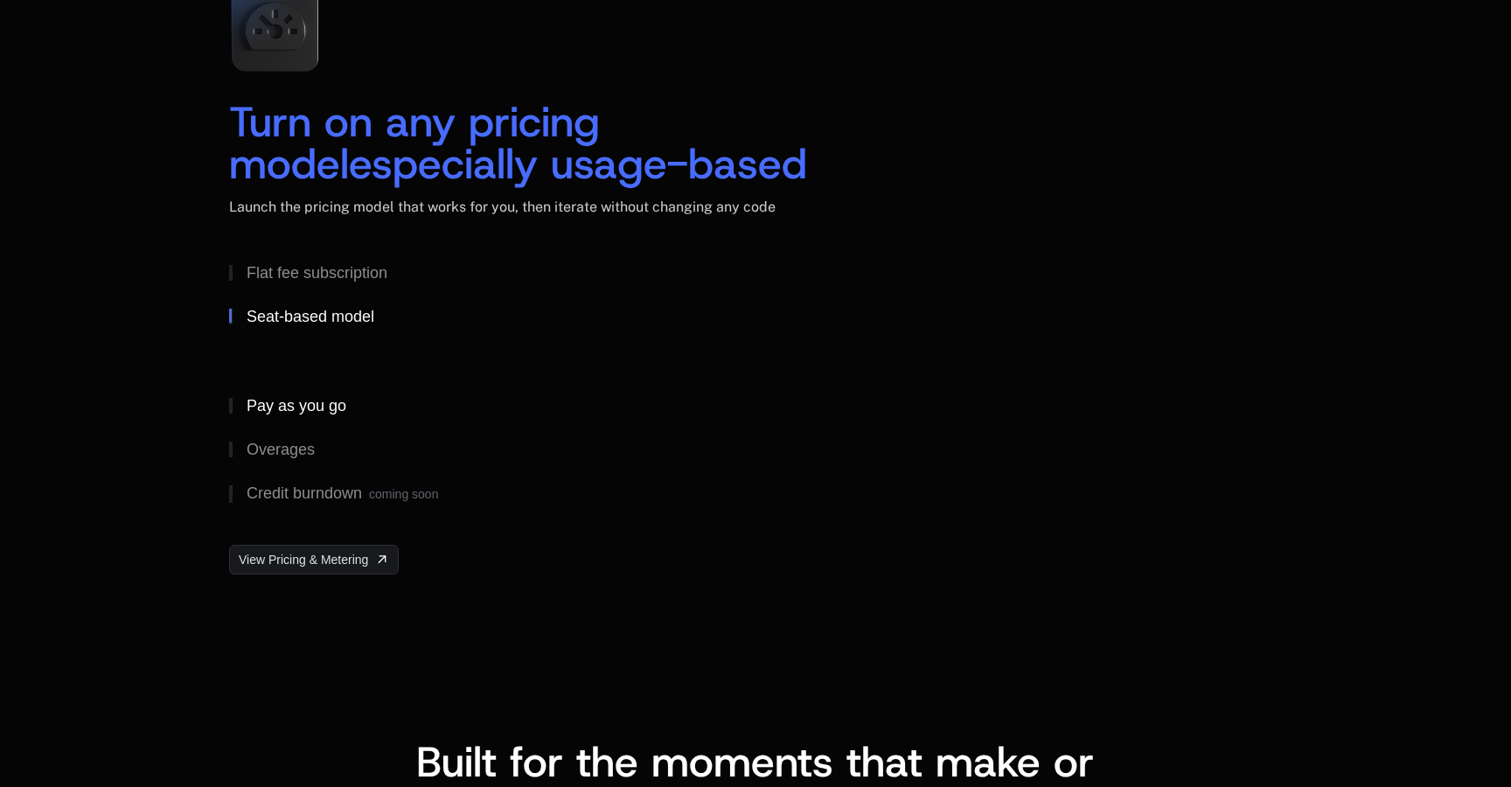
click at [314, 401] on div "Pay as you go" at bounding box center [297, 406] width 100 height 16
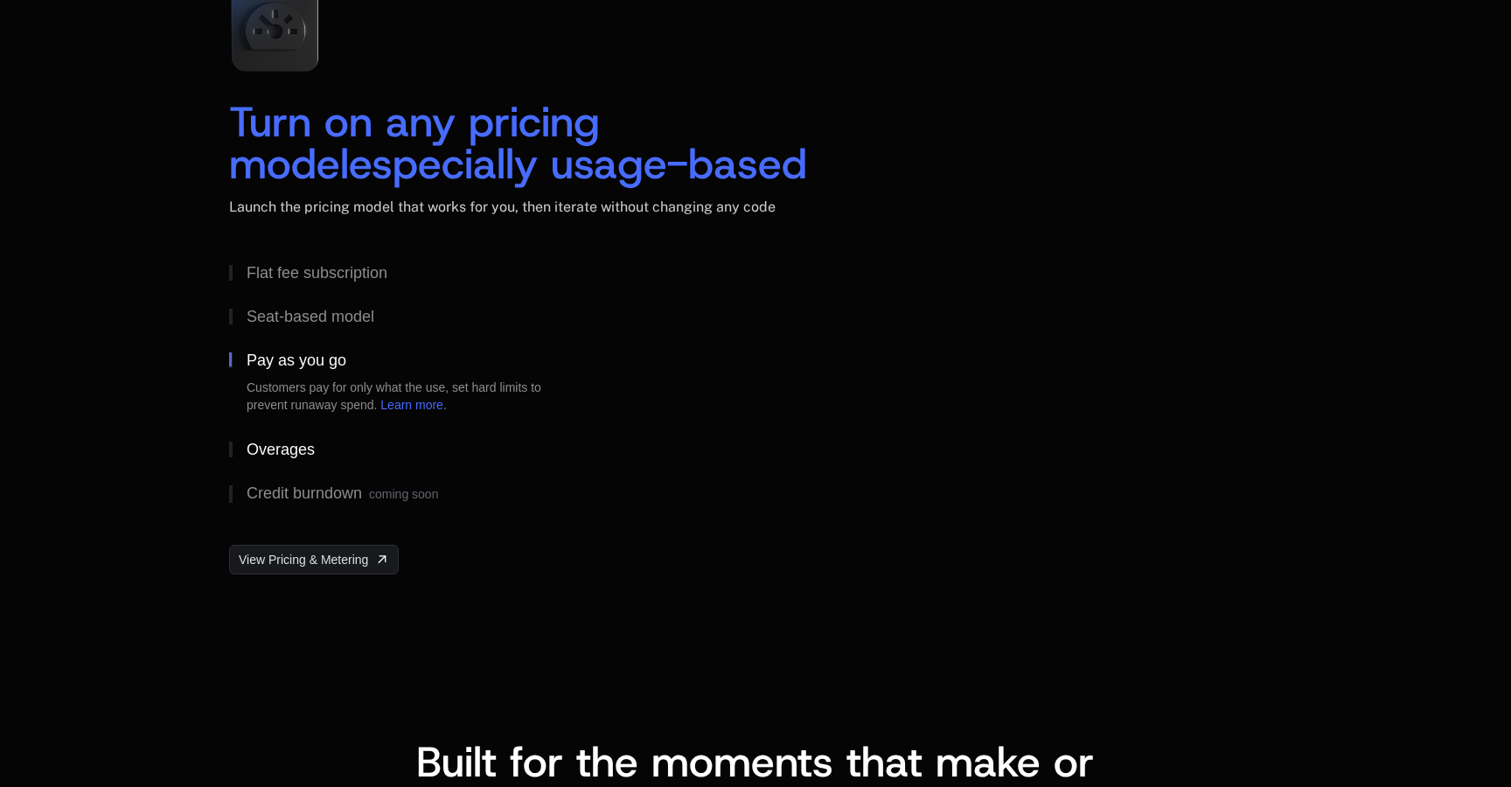
click at [313, 450] on div "Overages" at bounding box center [281, 450] width 68 height 16
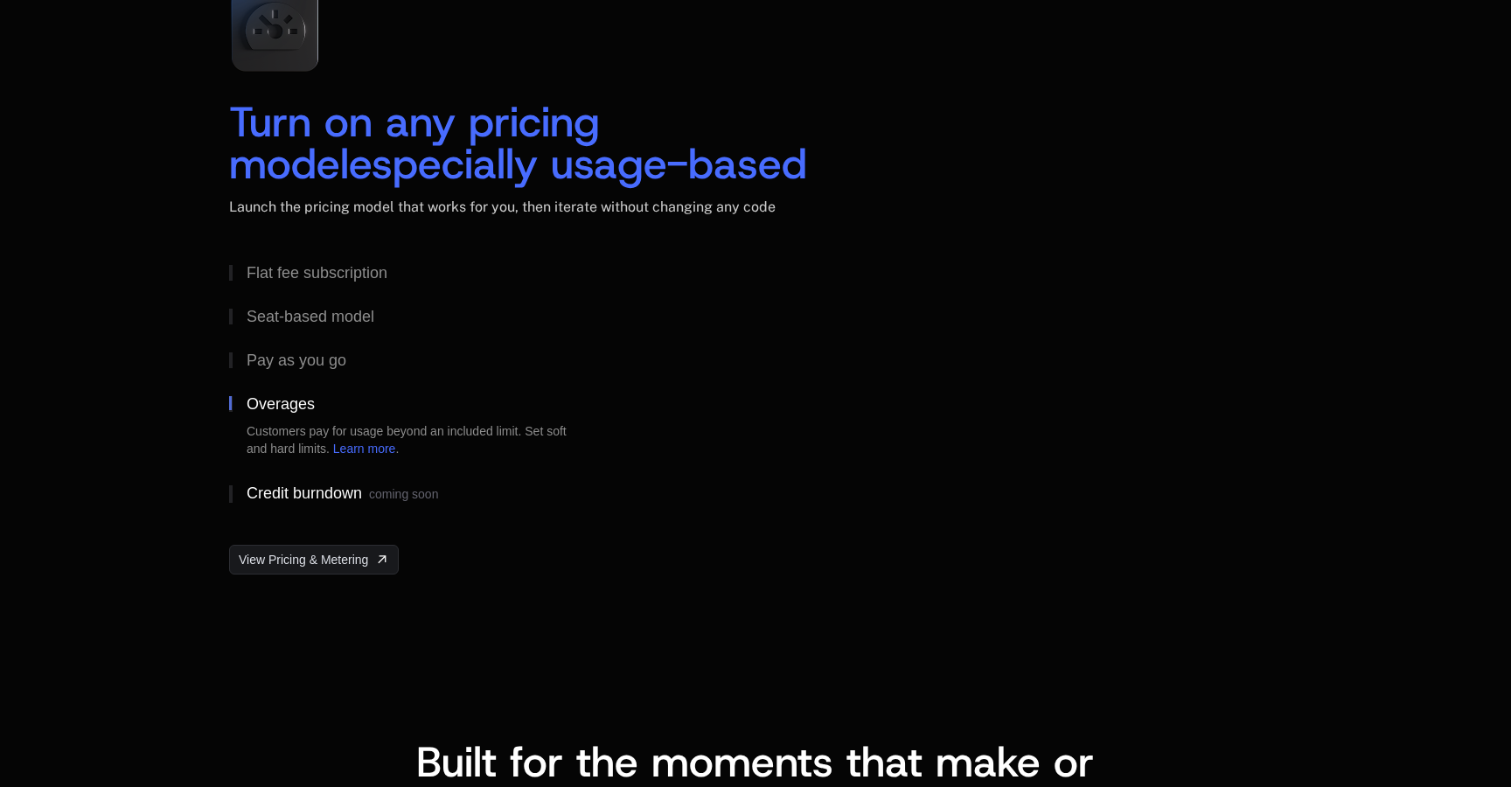
click at [312, 486] on div "Credit burndown coming soon" at bounding box center [343, 493] width 192 height 17
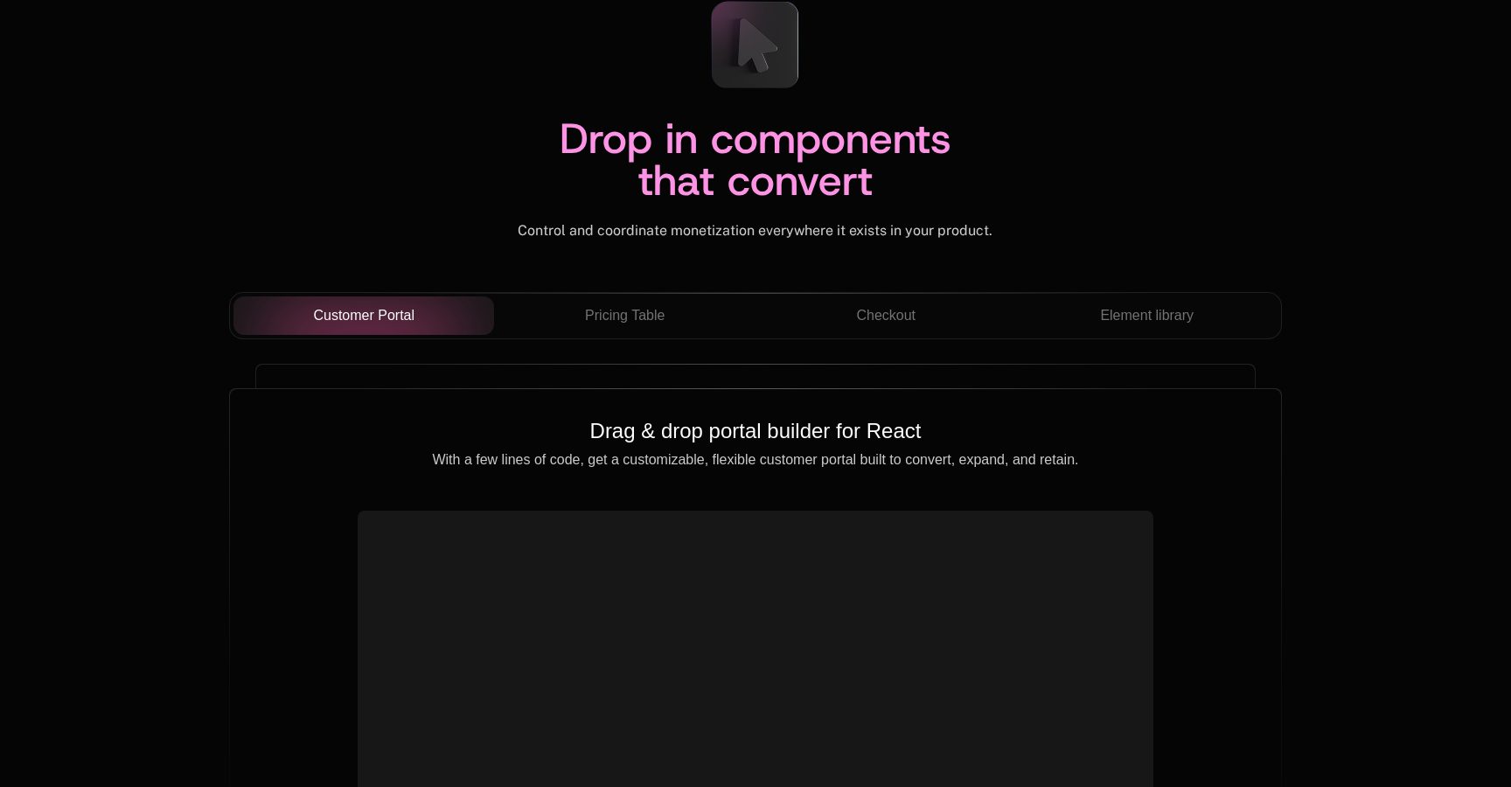
scroll to position [6057, 0]
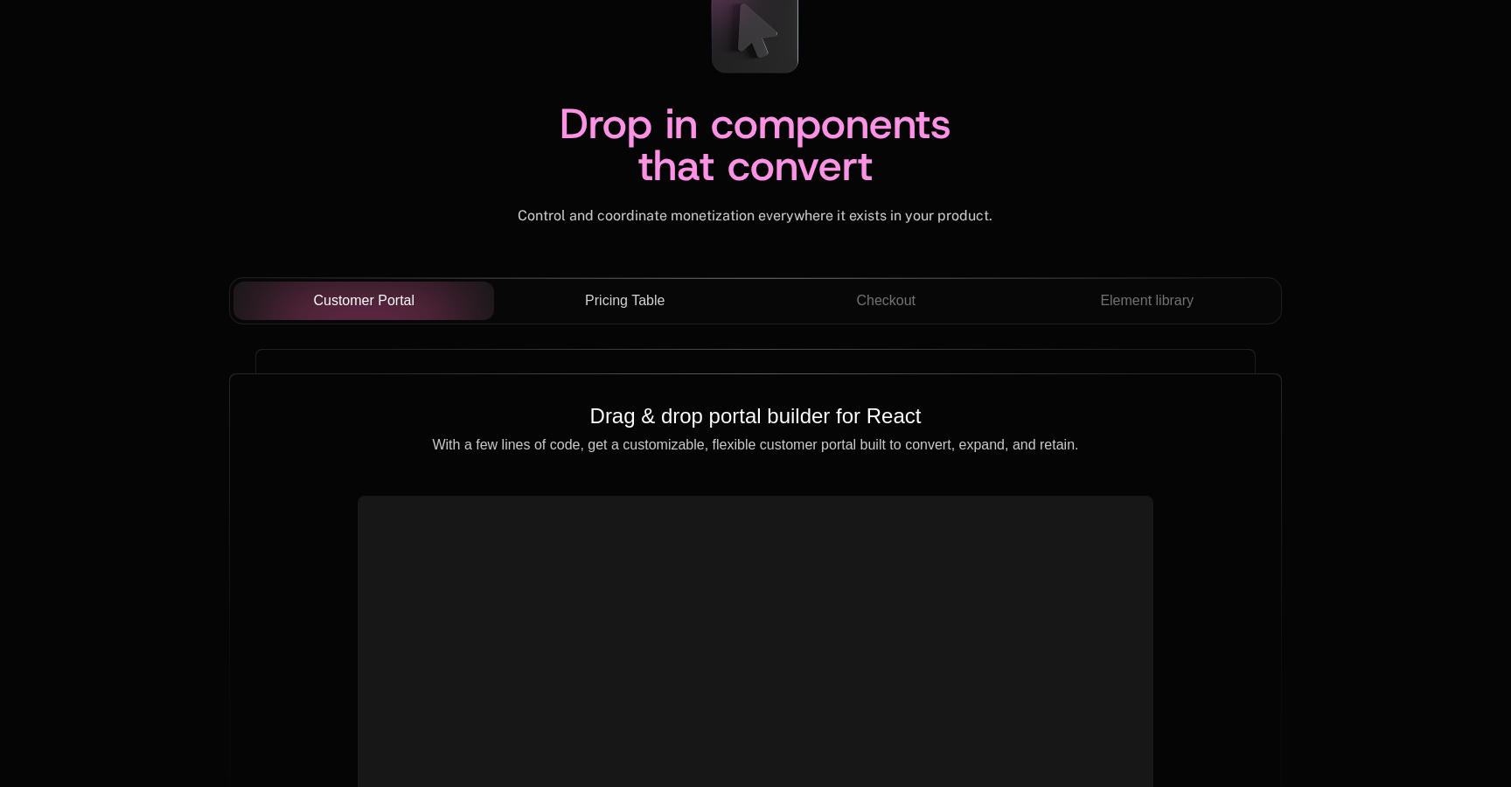
click at [588, 312] on button "Pricing Table" at bounding box center [624, 301] width 261 height 38
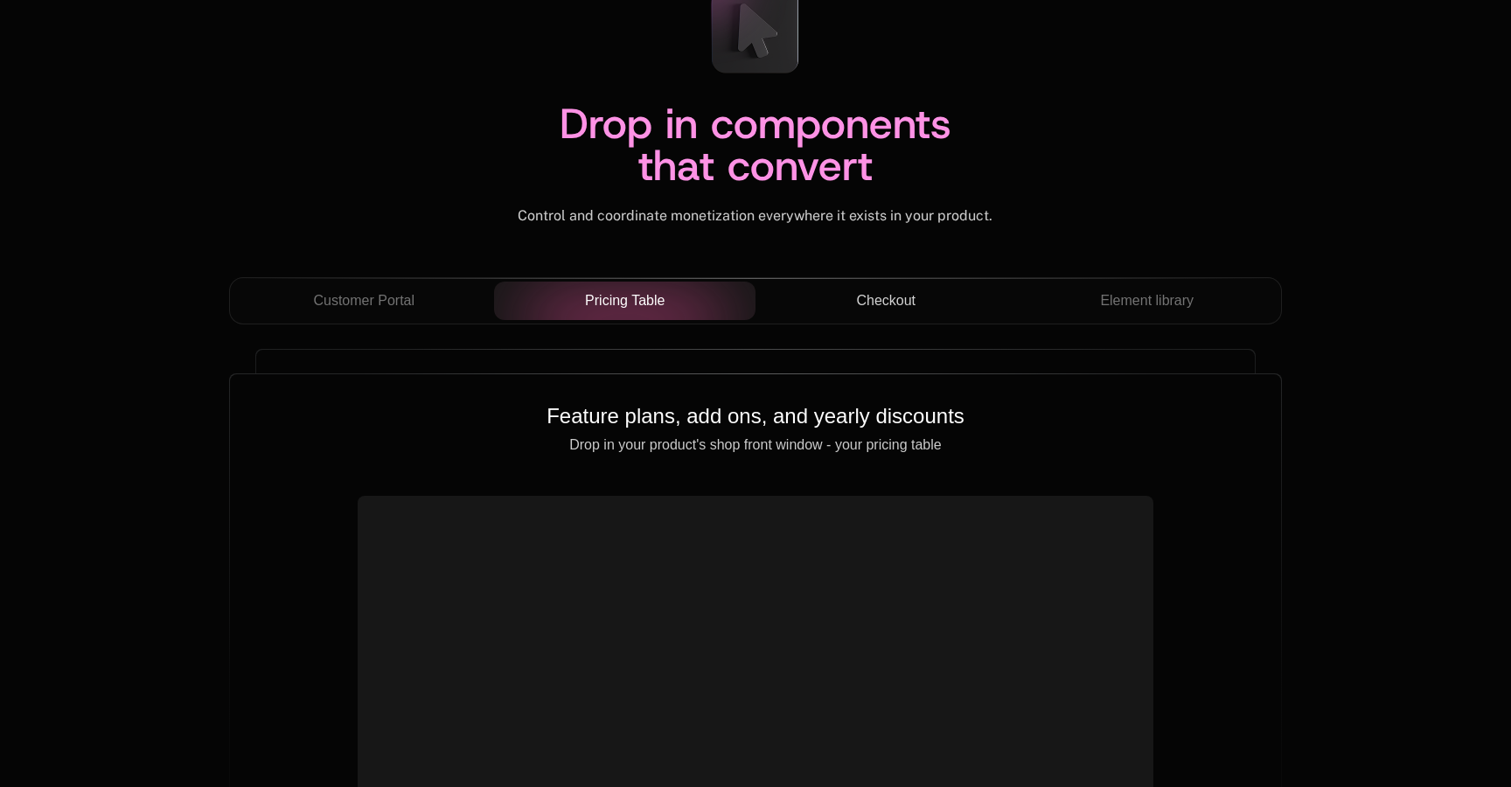
click at [846, 298] on div "Checkout" at bounding box center [886, 300] width 233 height 21
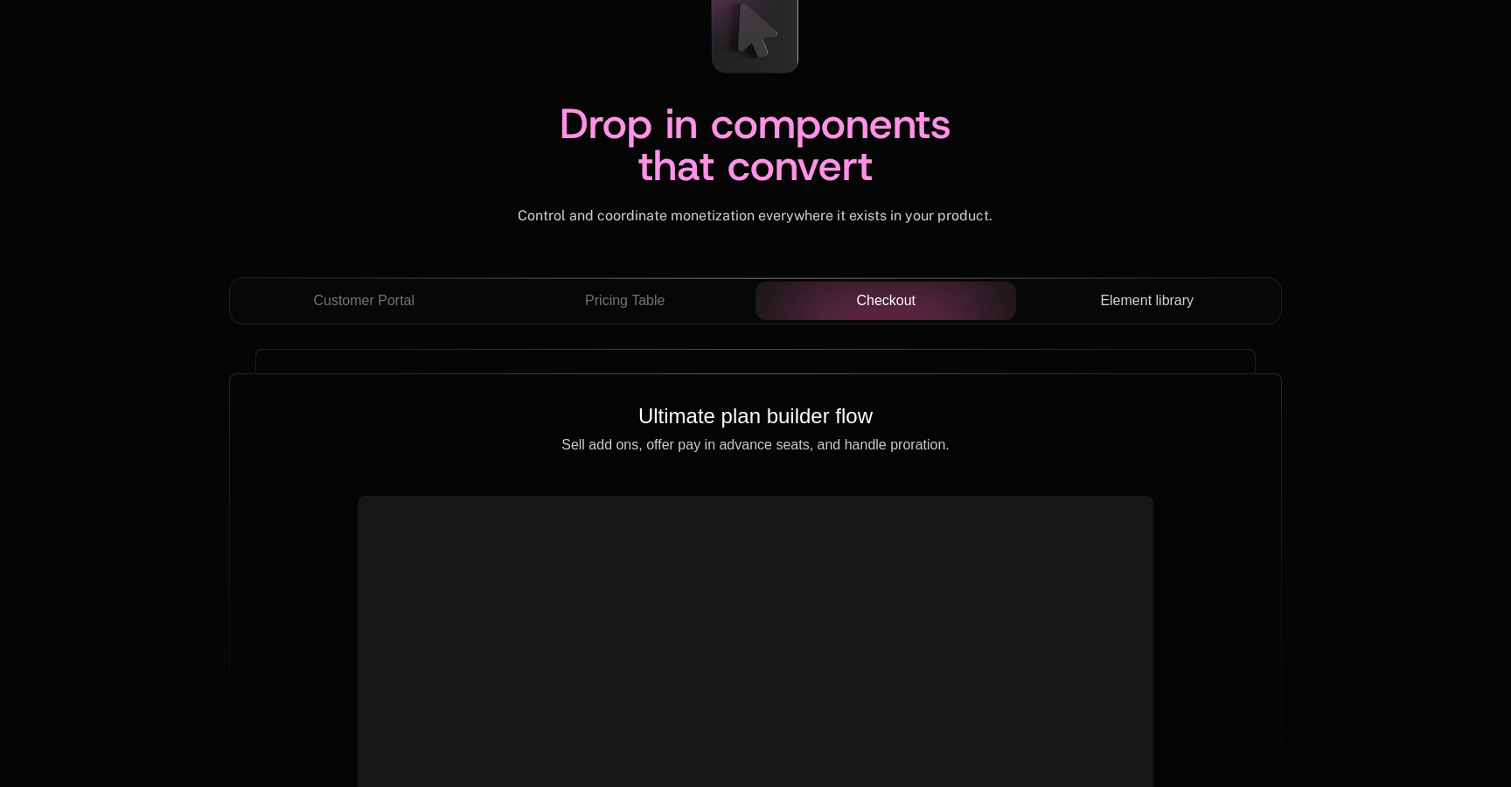
click at [1125, 296] on span "Element library" at bounding box center [1147, 300] width 94 height 21
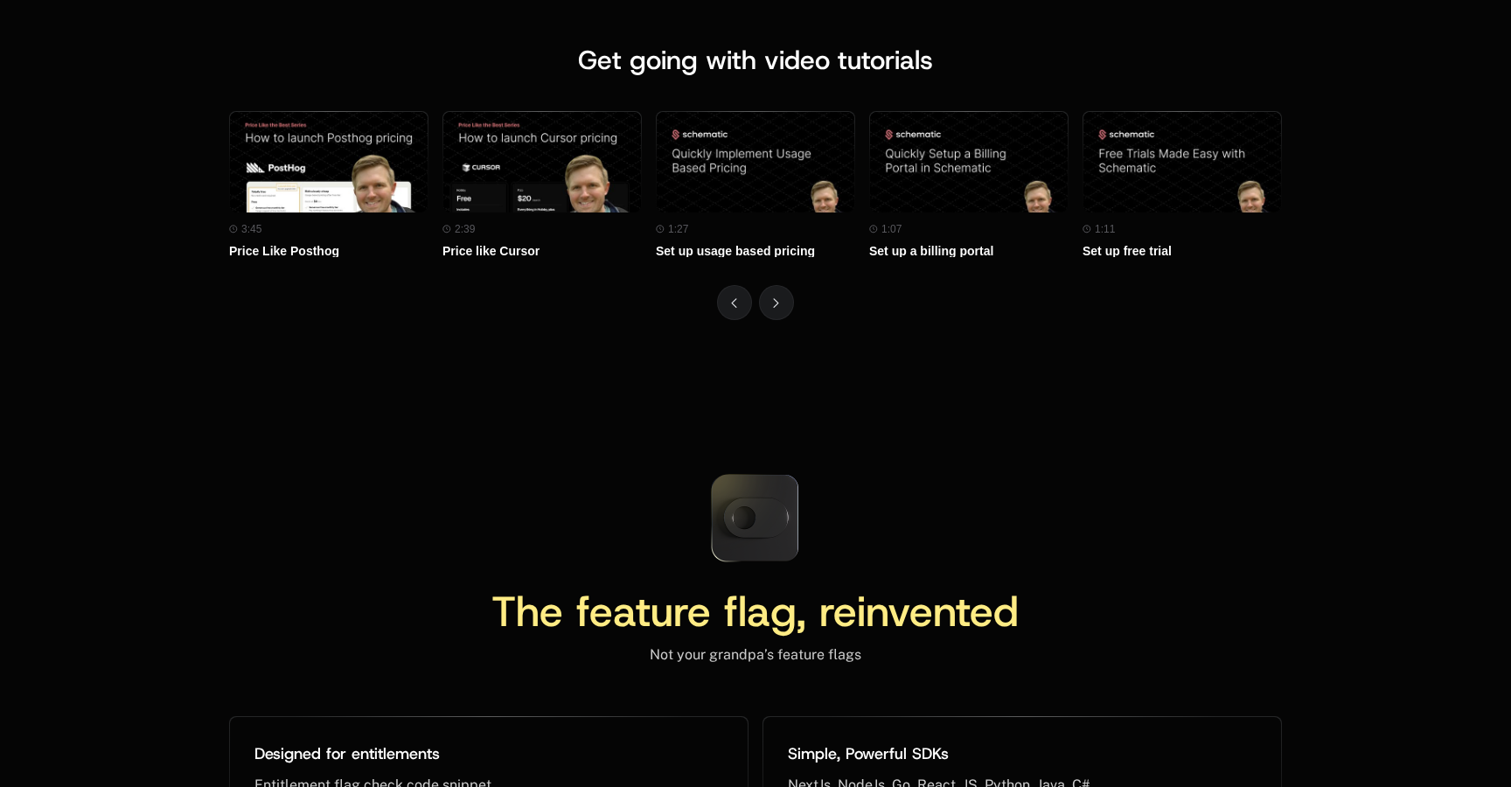
scroll to position [7807, 0]
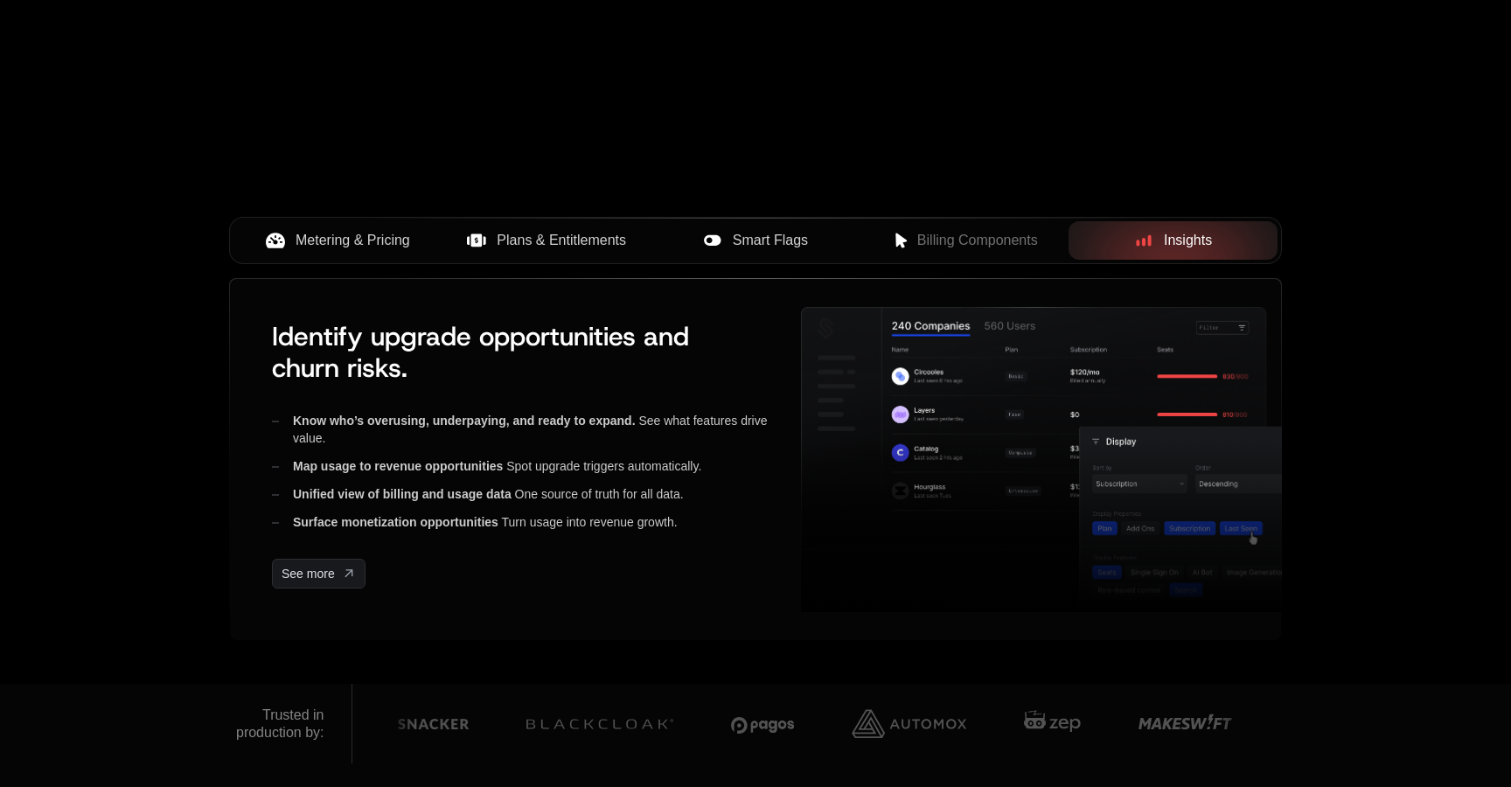
scroll to position [641, 0]
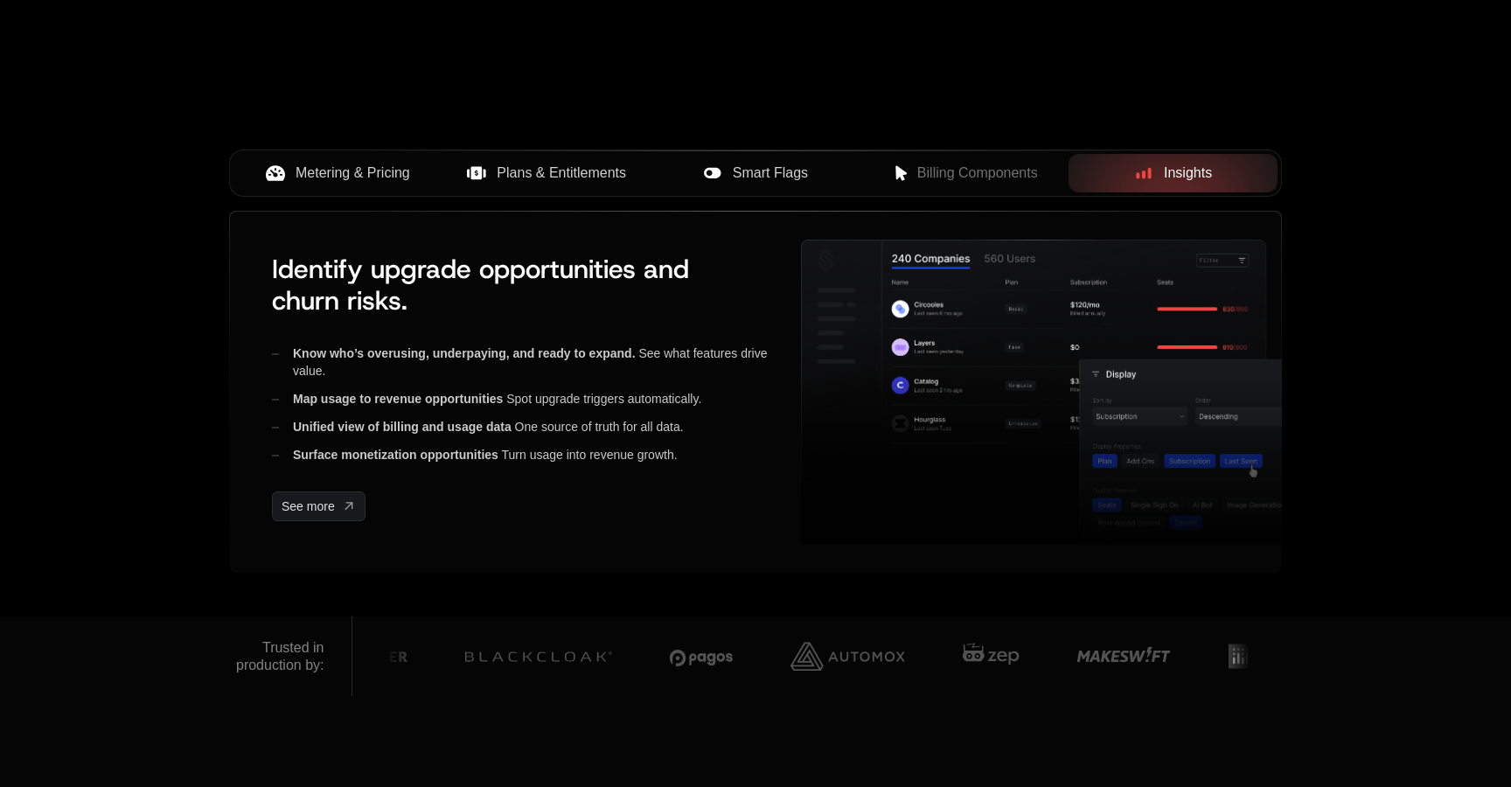
click at [372, 172] on span "Metering & Pricing" at bounding box center [353, 173] width 115 height 21
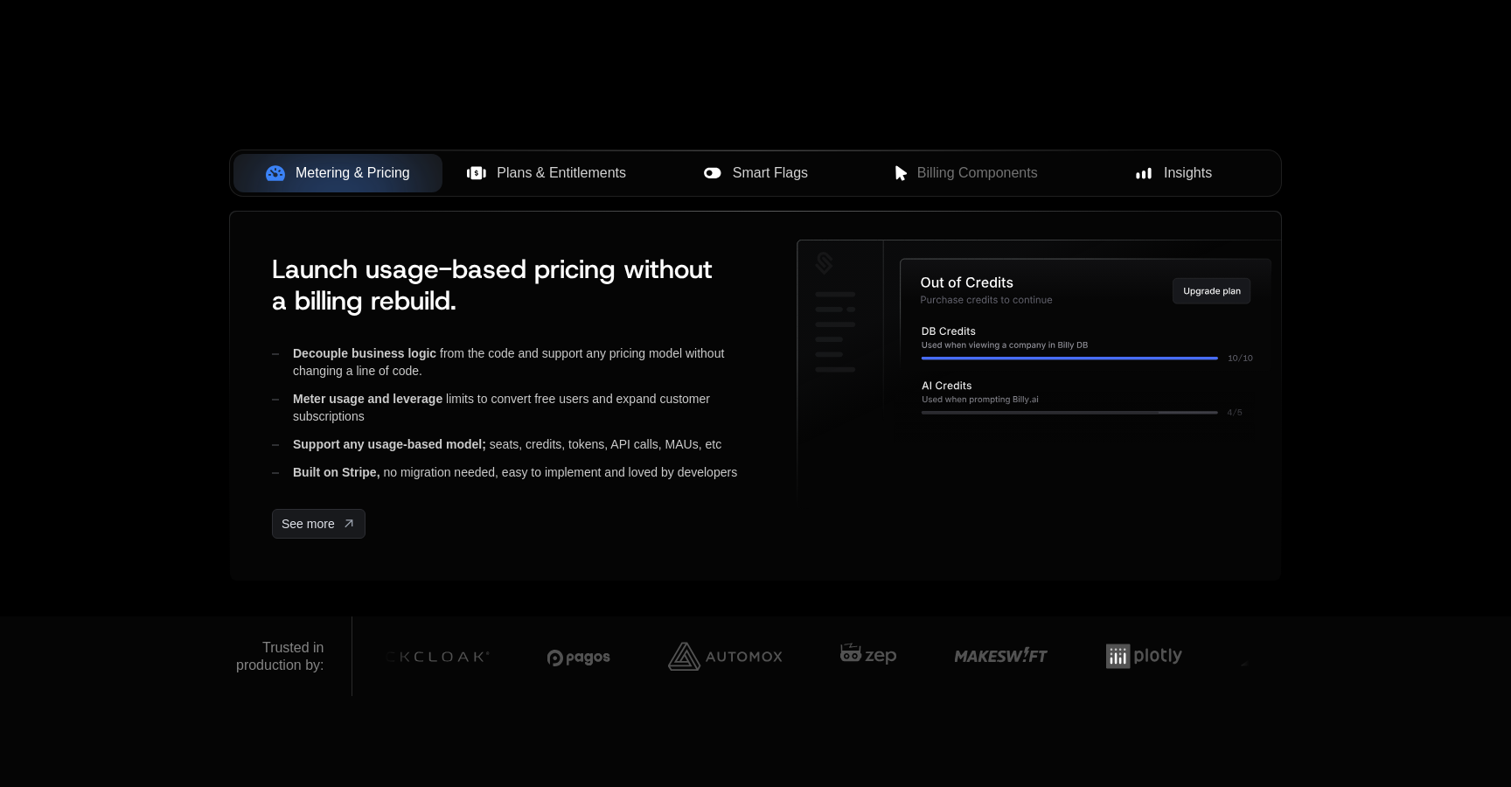
click at [543, 159] on button "Plans & Entitlements" at bounding box center [546, 173] width 209 height 38
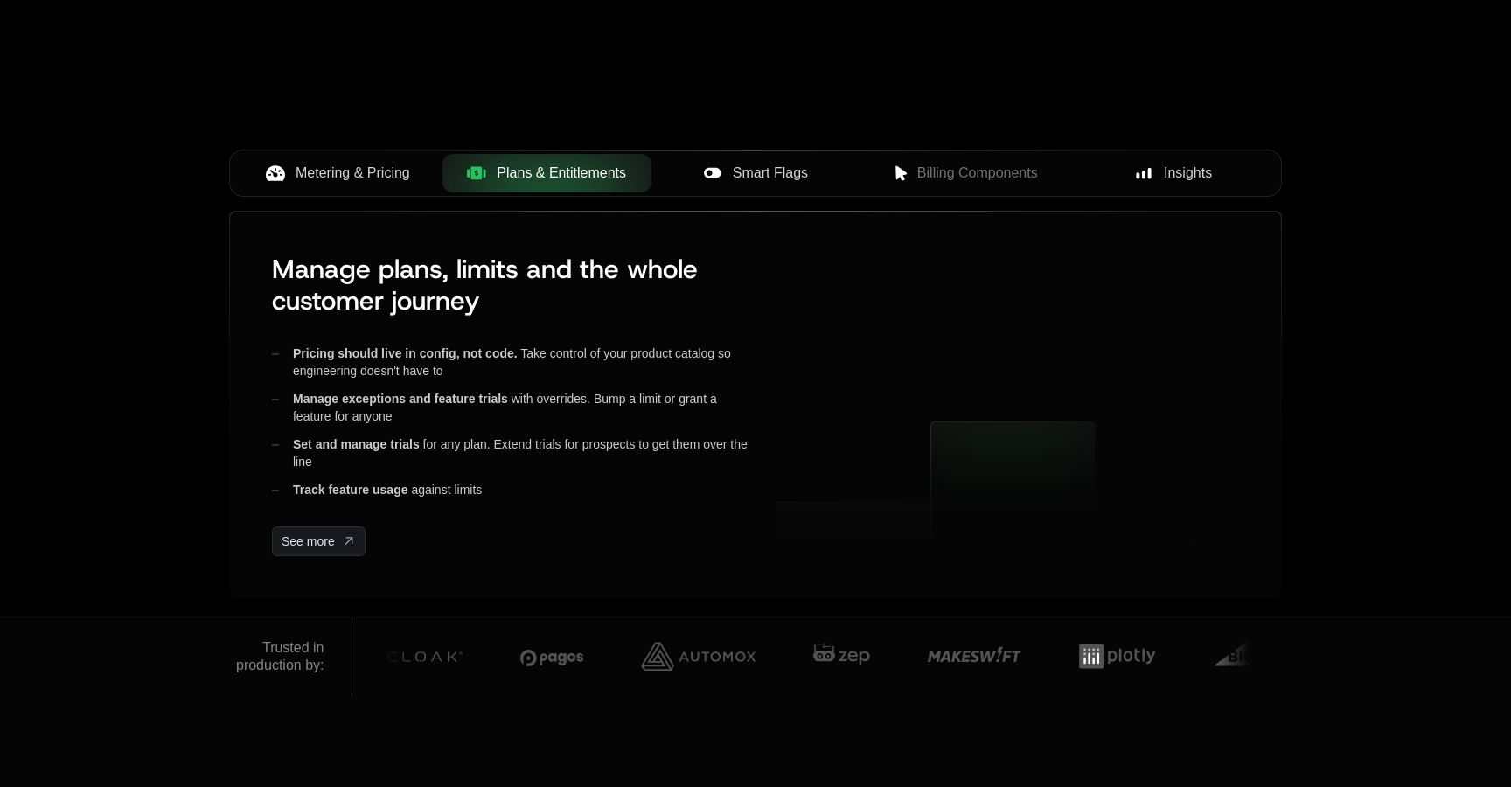
click at [814, 167] on div "Smart Flags" at bounding box center [755, 173] width 181 height 21
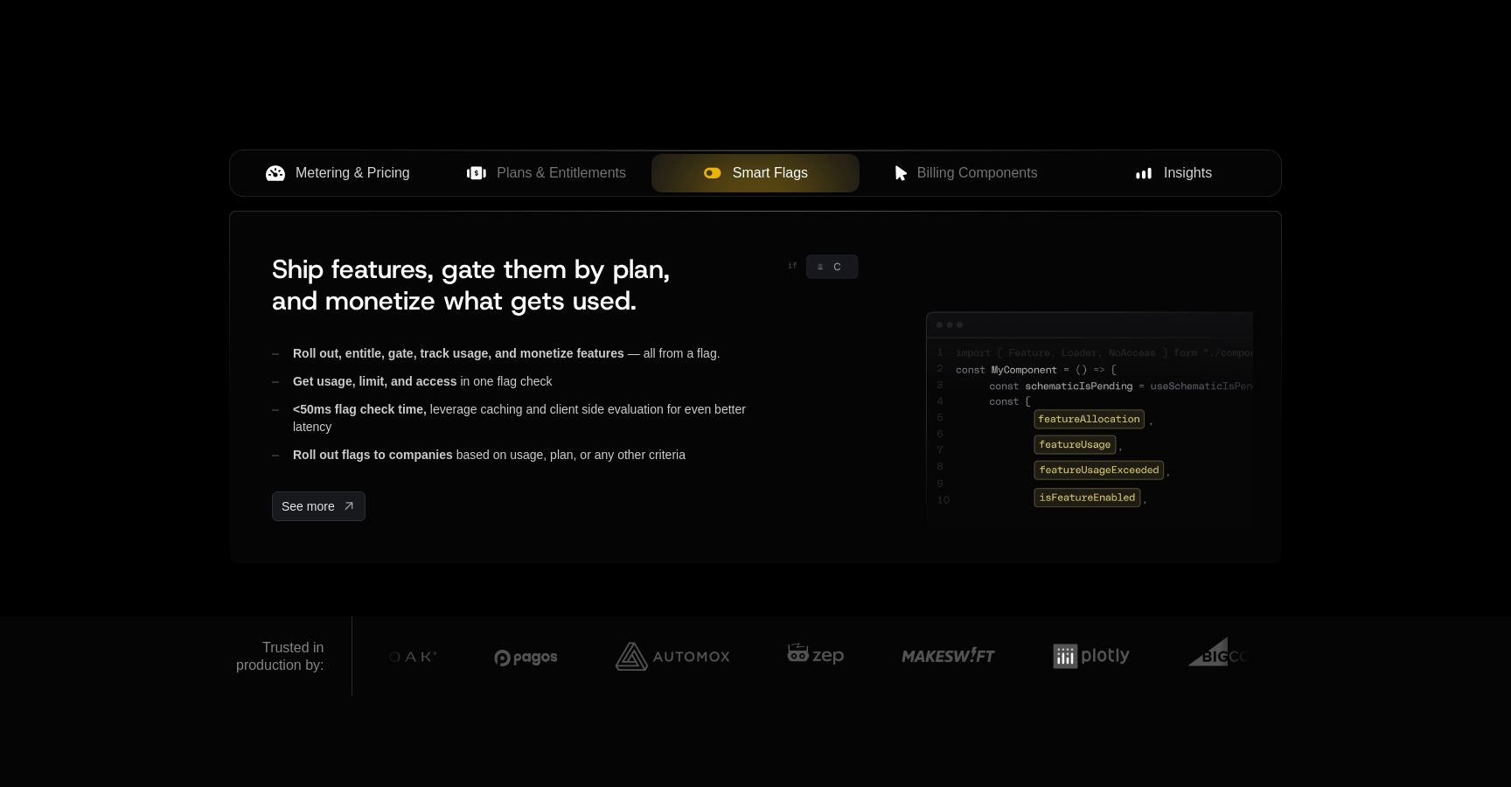
click at [970, 164] on span "Billing Components" at bounding box center [977, 173] width 121 height 21
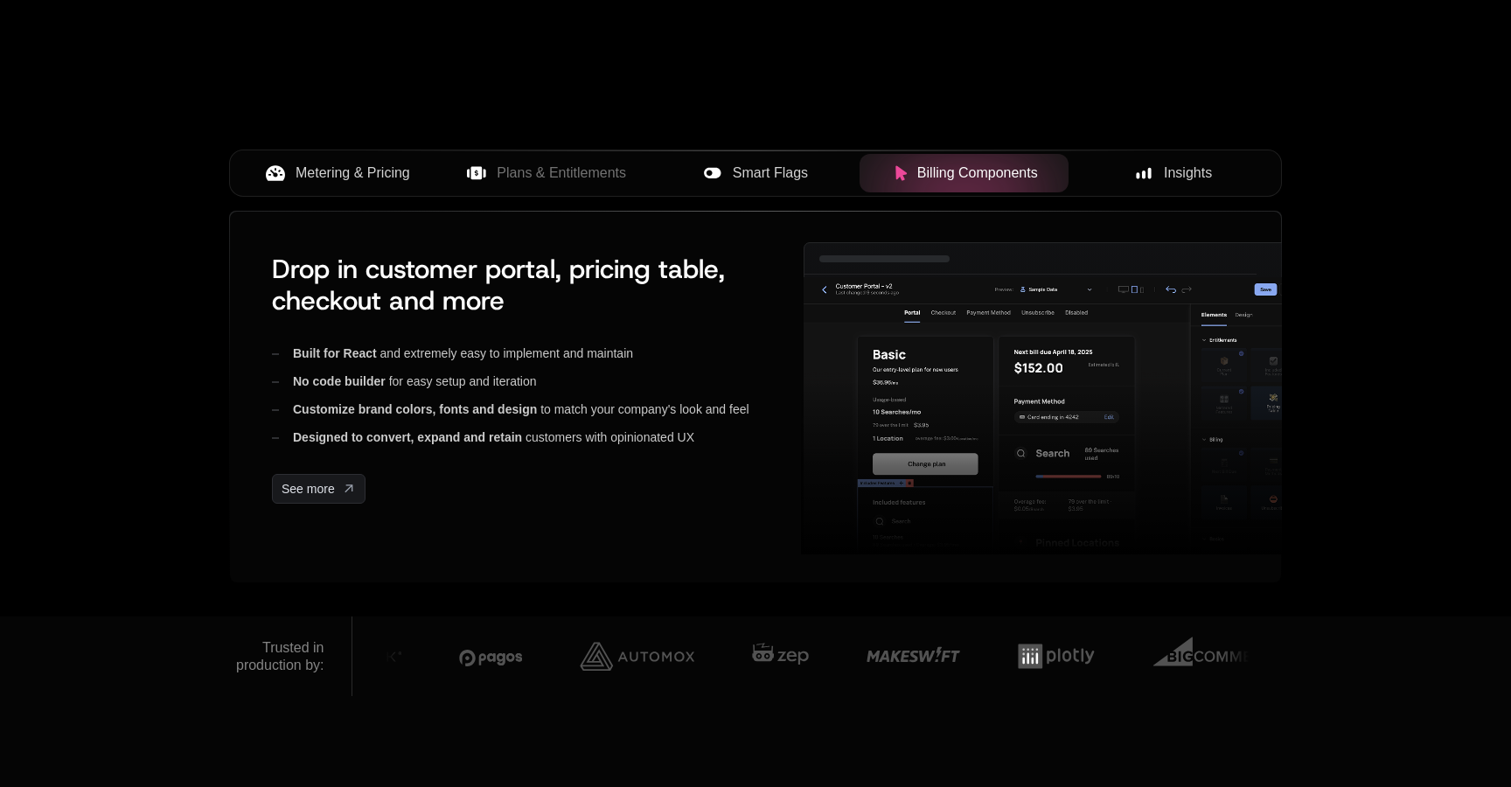
click at [1196, 175] on span "Insights" at bounding box center [1188, 173] width 48 height 21
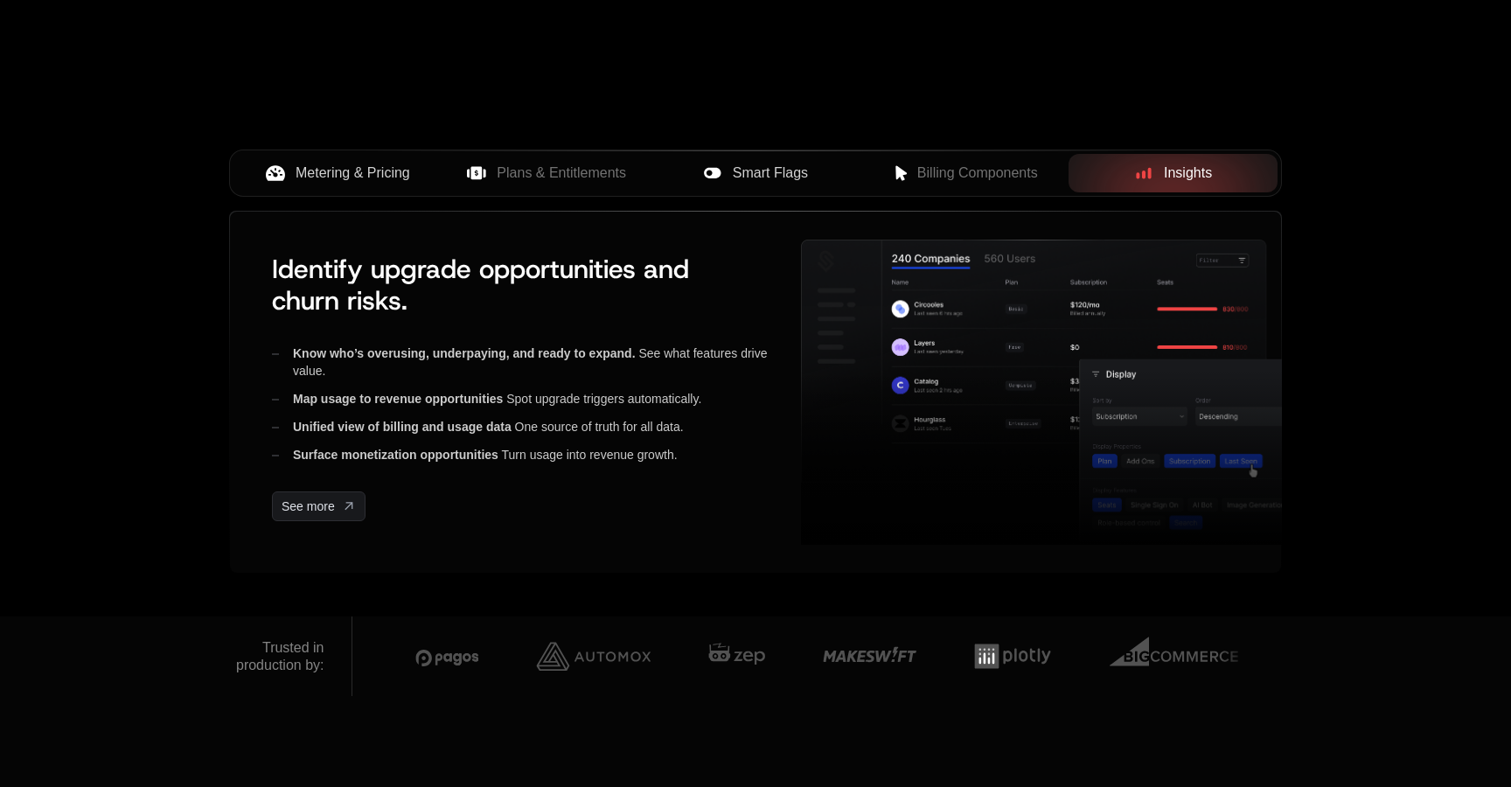
click at [996, 175] on span "Billing Components" at bounding box center [977, 173] width 121 height 21
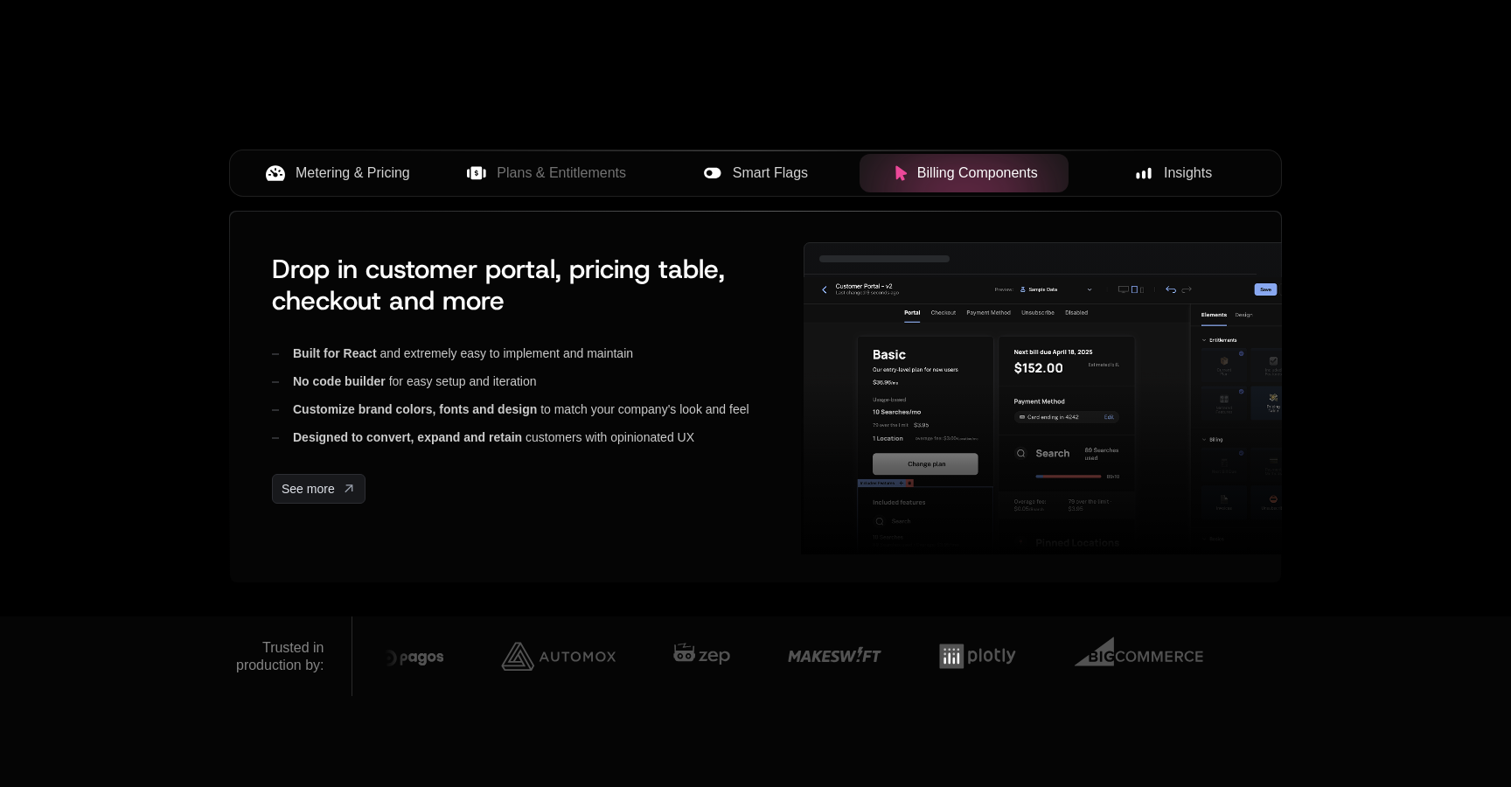
click at [784, 167] on span "Smart Flags" at bounding box center [770, 173] width 75 height 21
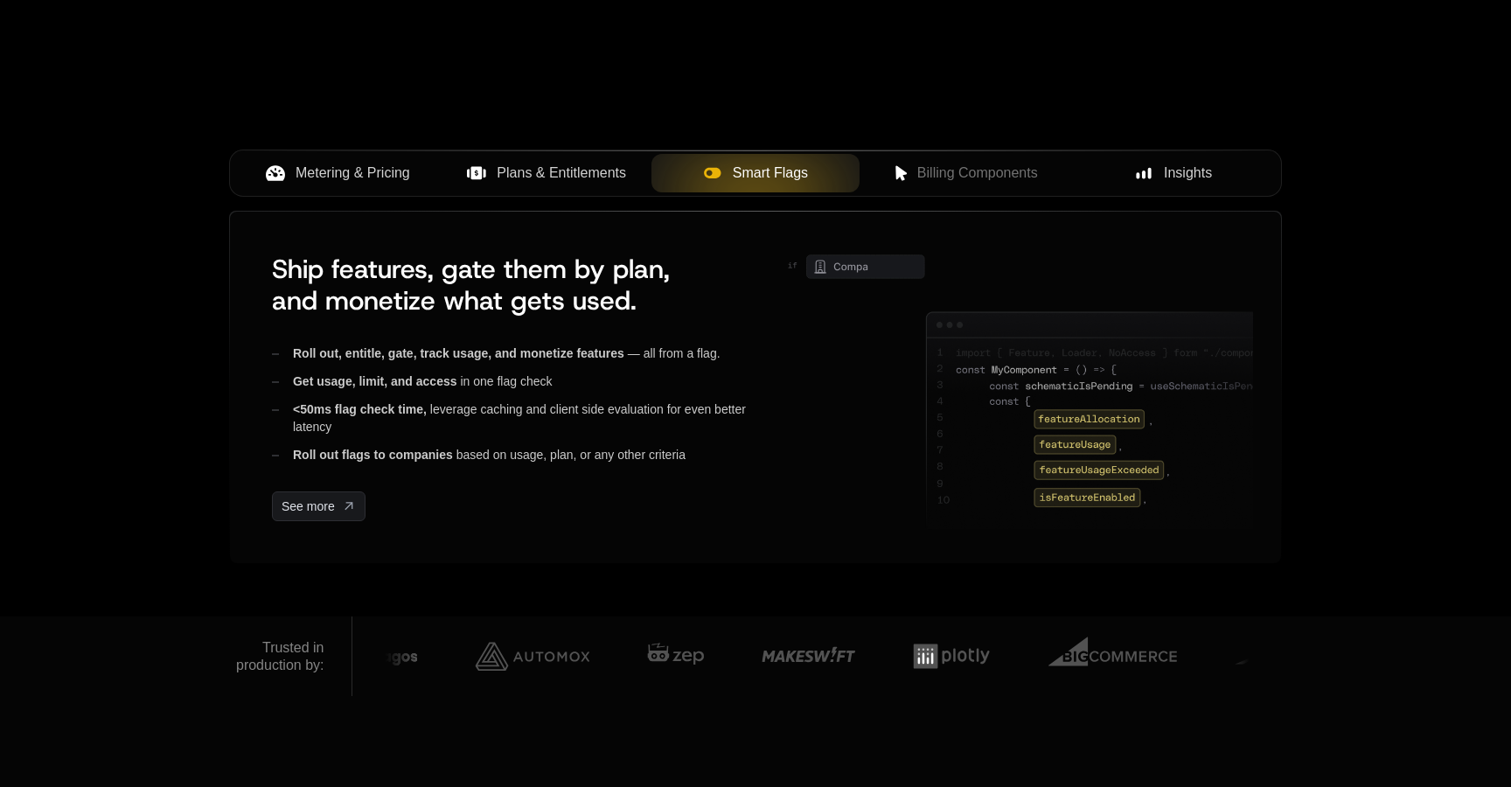
click at [561, 160] on button "Plans & Entitlements" at bounding box center [546, 173] width 209 height 38
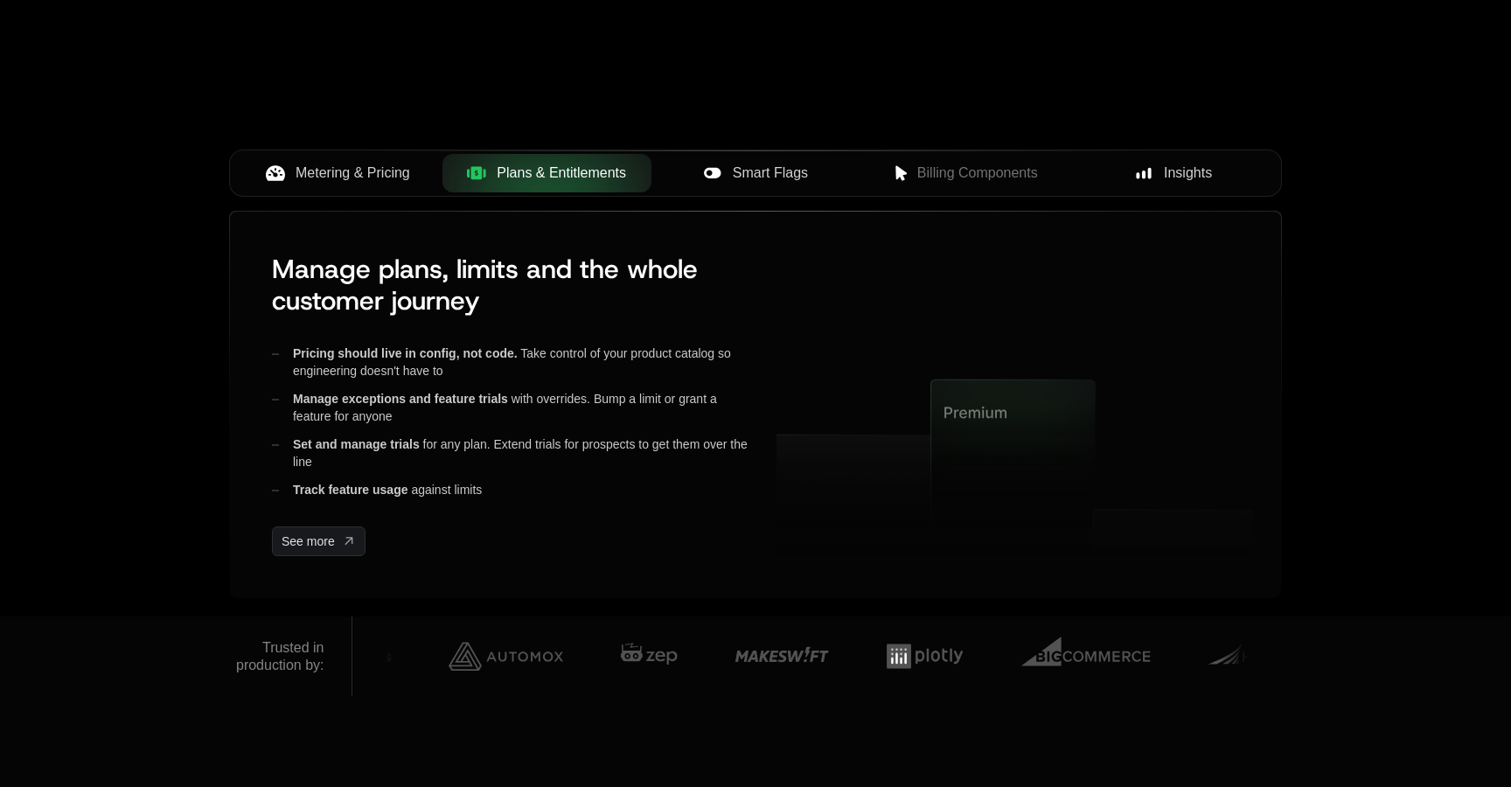
click at [350, 170] on span "Metering & Pricing" at bounding box center [353, 173] width 115 height 21
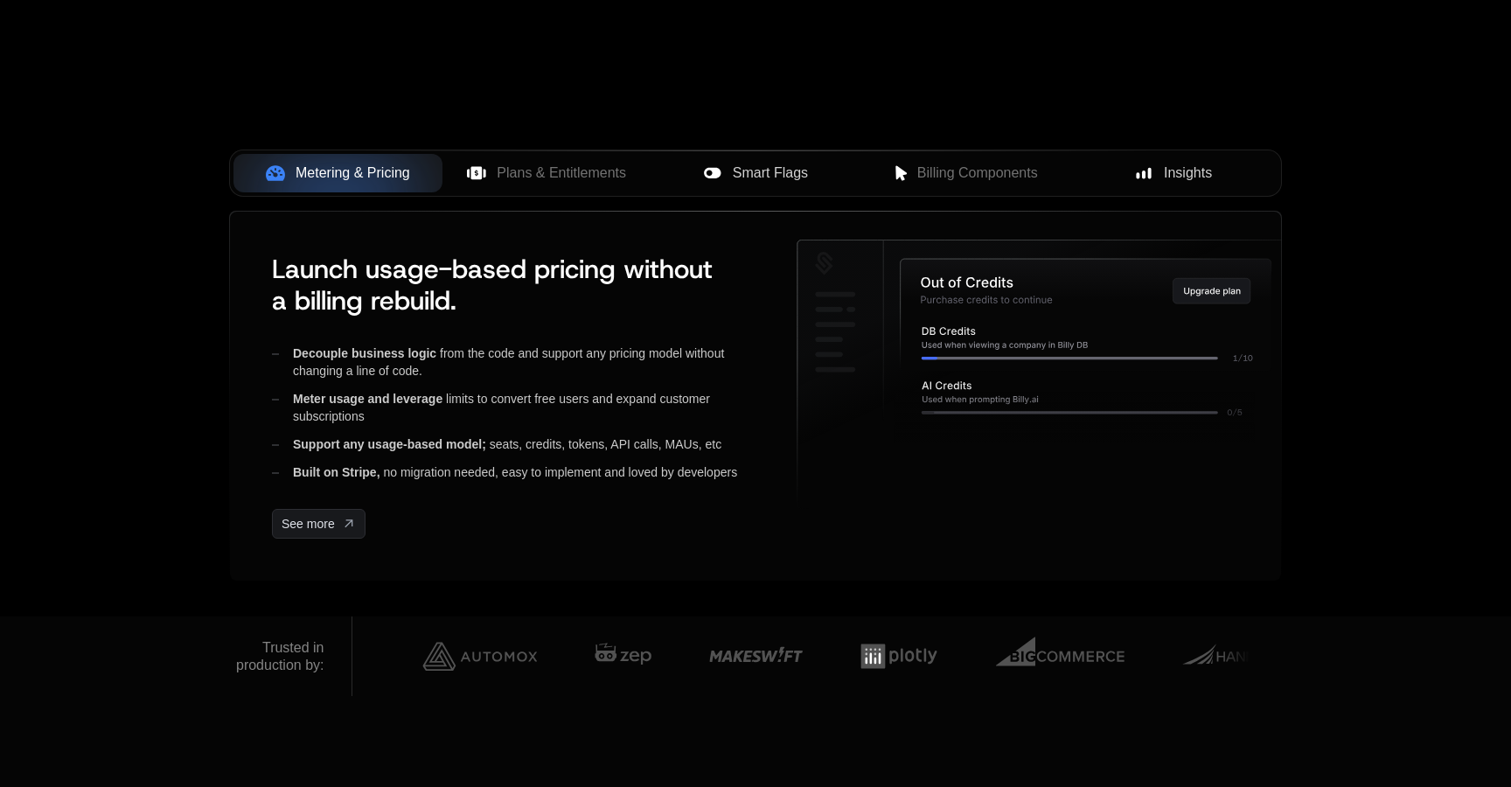
click at [211, 209] on div "Metering & Pricing Plans & Entitlements Smart Flags Billing Components Insights…" at bounding box center [755, 391] width 1137 height 449
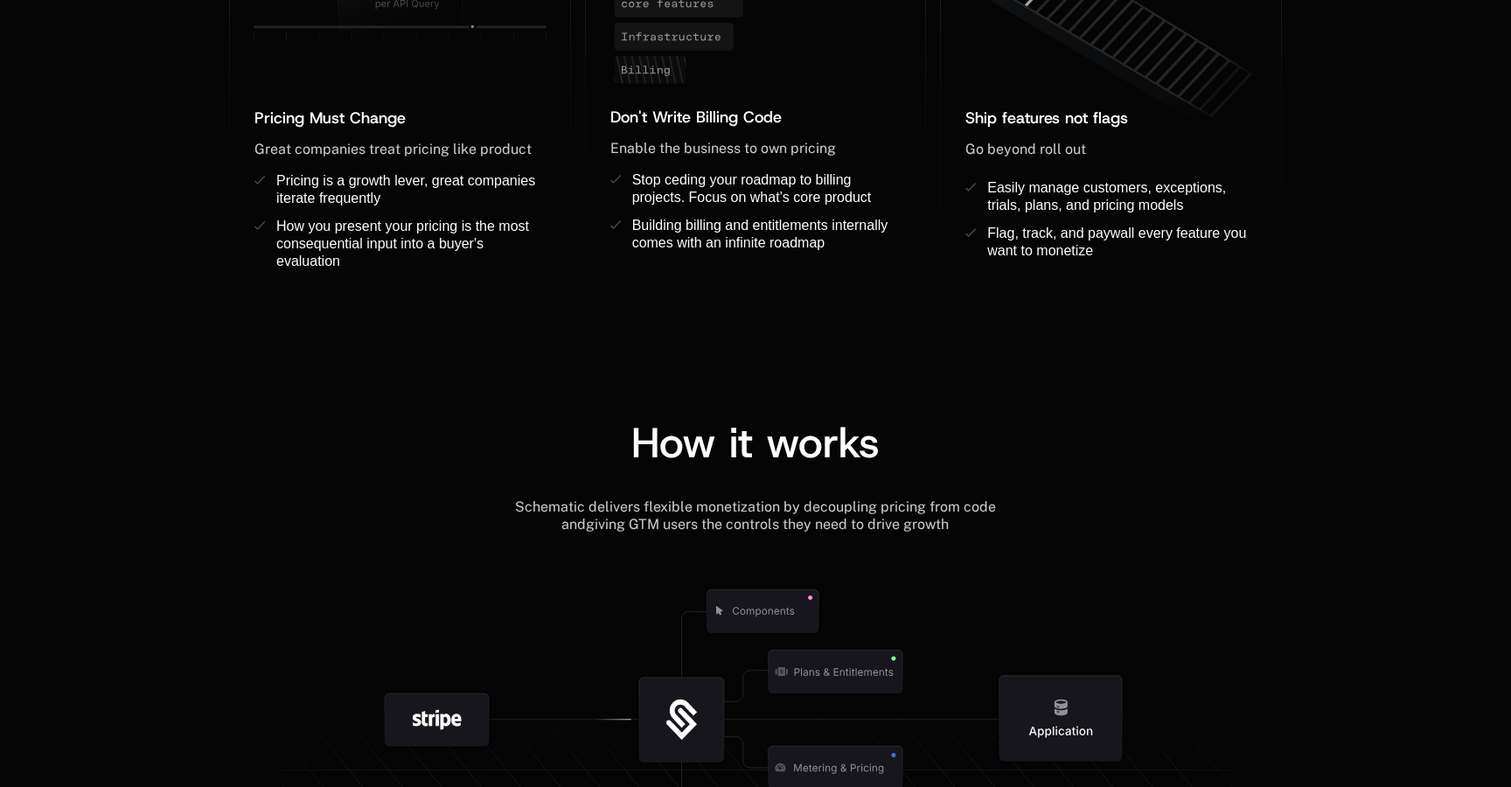
scroll to position [1698, 0]
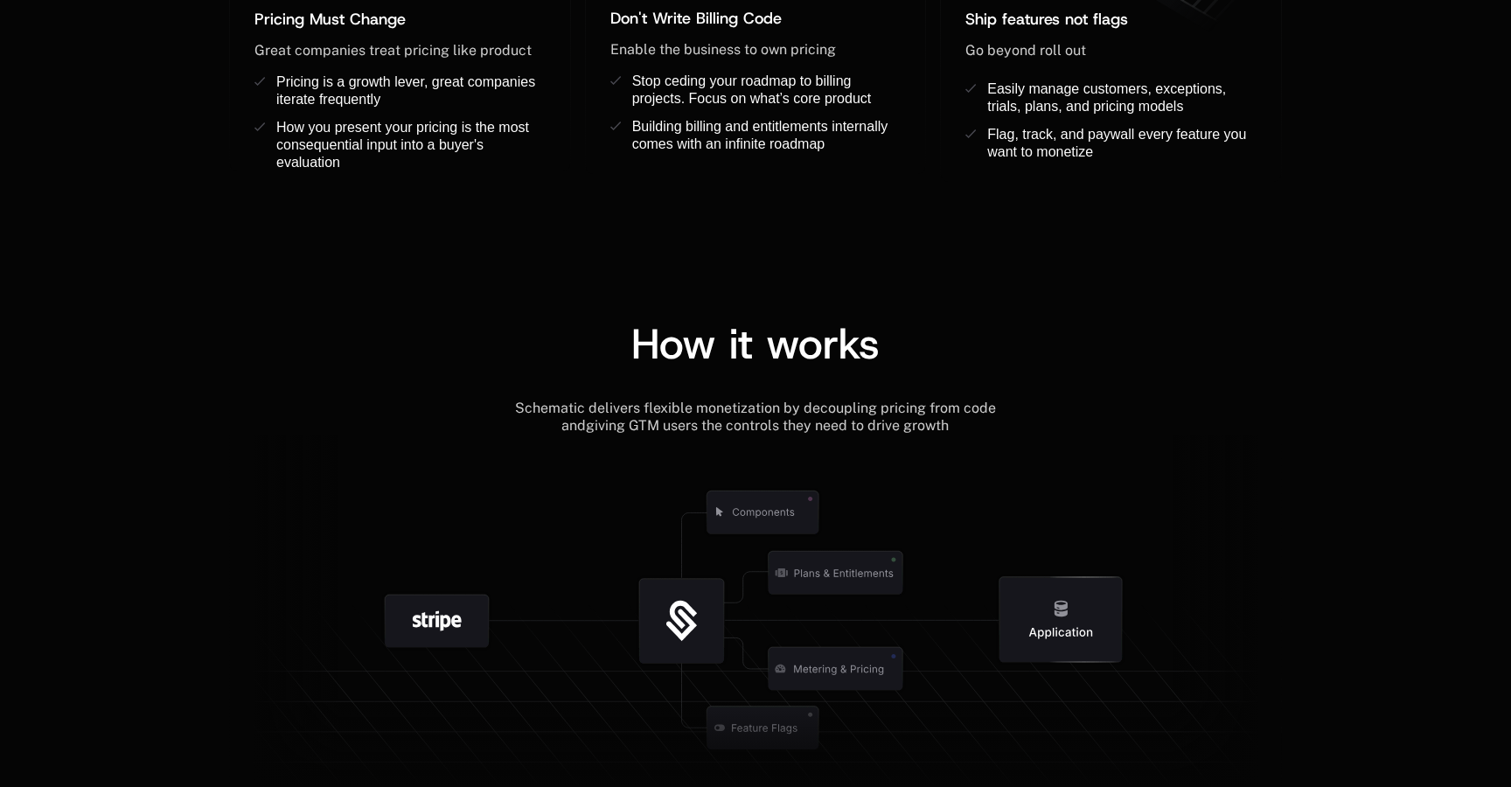
scroll to position [1698, 0]
click at [610, 374] on div "How it works" at bounding box center [755, 361] width 1053 height 77
